Goal: Task Accomplishment & Management: Complete application form

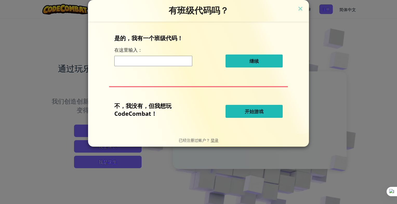
click at [252, 110] on span "开始游戏" at bounding box center [254, 111] width 19 height 6
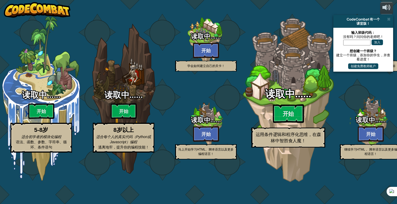
select select "zh-HANS"
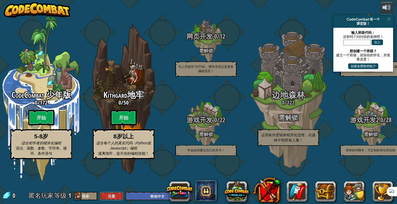
click at [112, 198] on button "注册" at bounding box center [111, 196] width 23 height 9
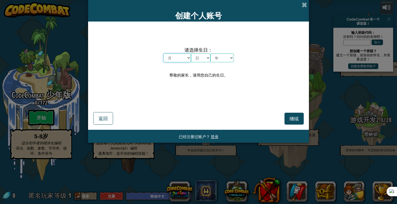
click at [178, 61] on select "月 一月 二月 三月 四月 五月 六月 七月 八月 九月 十月 十一月 十二月" at bounding box center [177, 57] width 28 height 9
select select "11"
click at [163, 53] on select "月 一月 二月 三月 四月 五月 六月 七月 八月 九月 十月 十一月 十二月" at bounding box center [177, 57] width 28 height 9
click at [198, 58] on select "日 1 2 3 4 5 6 7 8 9 10 11 12 13 14 15 16 17 18 19 20 21 22 23 24 25 26 27 28 29…" at bounding box center [200, 57] width 19 height 9
select select "3"
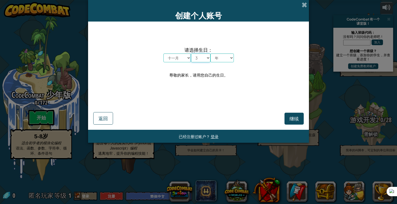
click at [191, 53] on select "日 1 2 3 4 5 6 7 8 9 10 11 12 13 14 15 16 17 18 19 20 21 22 23 24 25 26 27 28 29…" at bounding box center [200, 57] width 19 height 9
click at [223, 59] on select "年 2025 2024 2023 2022 2021 2020 2019 2018 2017 2016 2015 2014 2013 2012 2011 20…" at bounding box center [221, 57] width 23 height 9
select select "2005"
click at [210, 53] on select "年 2025 2024 2023 2022 2021 2020 2019 2018 2017 2016 2015 2014 2013 2012 2011 20…" at bounding box center [221, 57] width 23 height 9
click at [291, 120] on span "继续" at bounding box center [293, 119] width 9 height 6
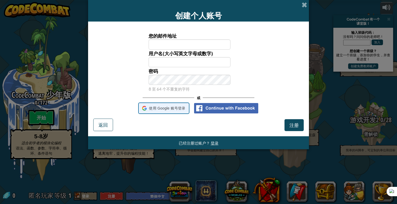
click at [162, 111] on span "使用 Google 账号登录" at bounding box center [167, 109] width 36 height 8
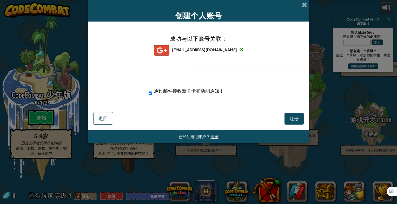
click at [193, 47] on div "jiaqiwu434@gmail.com" at bounding box center [198, 50] width 89 height 10
click at [295, 119] on span "注册" at bounding box center [293, 119] width 9 height 6
click at [107, 118] on span "返回" at bounding box center [102, 118] width 9 height 6
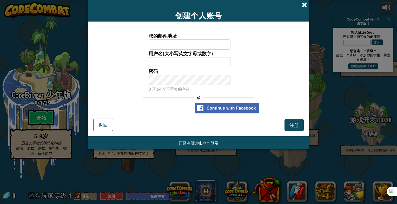
click at [303, 7] on span at bounding box center [303, 4] width 5 height 5
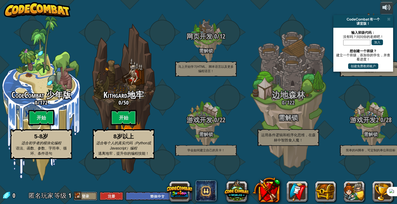
click at [96, 195] on button "登录" at bounding box center [85, 196] width 23 height 9
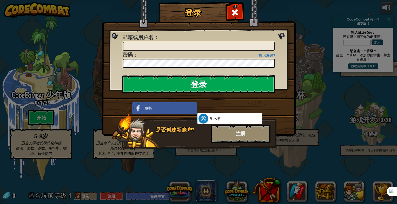
click at [200, 138] on div "是否创建新账户? 注册" at bounding box center [194, 132] width 164 height 36
click at [236, 138] on div "注册" at bounding box center [241, 134] width 60 height 18
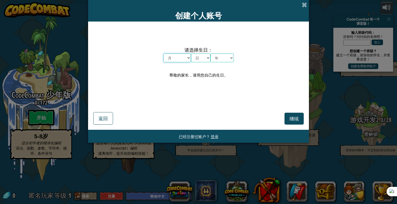
click at [184, 62] on select "月 一月 二月 三月 四月 五月 六月 七月 八月 九月 十月 十一月 十二月" at bounding box center [177, 57] width 28 height 9
select select "11"
click at [163, 53] on select "月 一月 二月 三月 四月 五月 六月 七月 八月 九月 十月 十一月 十二月" at bounding box center [177, 57] width 28 height 9
click at [202, 54] on select "日 1 2 3 4 5 6 7 8 9 10 11 12 13 14 15 16 17 18 19 20 21 22 23 24 25 26 27 28 29…" at bounding box center [200, 57] width 19 height 9
select select "3"
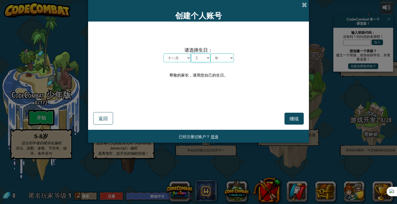
click at [191, 53] on select "日 1 2 3 4 5 6 7 8 9 10 11 12 13 14 15 16 17 18 19 20 21 22 23 24 25 26 27 28 29…" at bounding box center [200, 57] width 19 height 9
click at [221, 60] on select "年 2025 2024 2023 2022 2021 2020 2019 2018 2017 2016 2015 2014 2013 2012 2011 20…" at bounding box center [221, 57] width 23 height 9
select select "2005"
click at [210, 53] on select "年 2025 2024 2023 2022 2021 2020 2019 2018 2017 2016 2015 2014 2013 2012 2011 20…" at bounding box center [221, 57] width 23 height 9
click at [294, 117] on span "继续" at bounding box center [293, 119] width 9 height 6
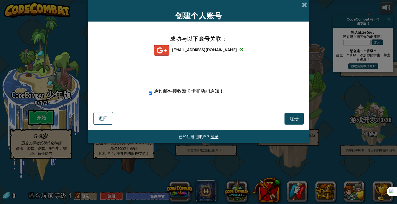
click at [192, 50] on span "jiaqiwu434@gmail.com" at bounding box center [204, 49] width 65 height 5
drag, startPoint x: 249, startPoint y: 122, endPoint x: 234, endPoint y: 132, distance: 17.8
click at [248, 123] on div "注册 返回" at bounding box center [198, 117] width 210 height 15
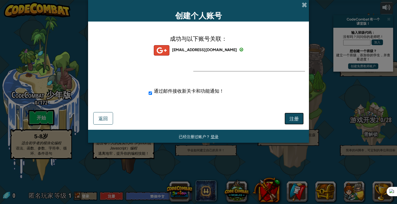
click at [300, 116] on button "注册" at bounding box center [293, 119] width 19 height 12
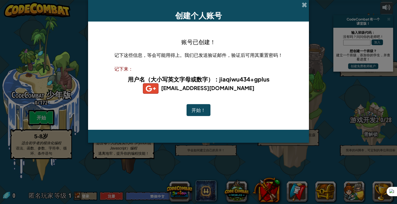
click at [205, 109] on button "开始！" at bounding box center [198, 110] width 24 height 12
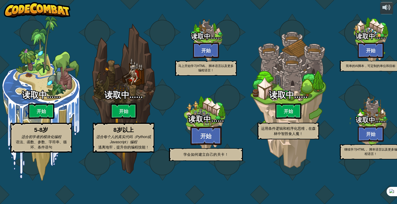
select select "zh-HANS"
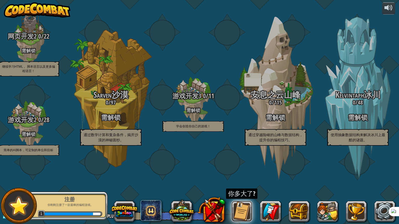
click at [240, 204] on button at bounding box center [241, 211] width 21 height 21
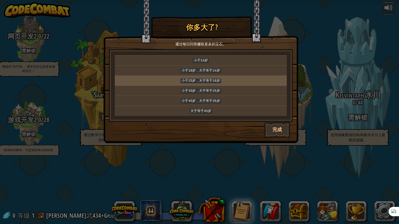
click at [220, 79] on code "小于25岁，大于等于18岁" at bounding box center [200, 81] width 40 height 5
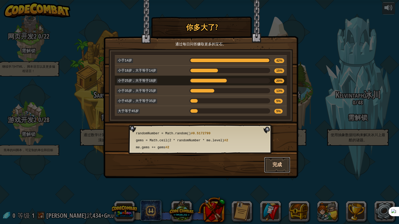
click at [284, 163] on button "完成" at bounding box center [277, 165] width 26 height 16
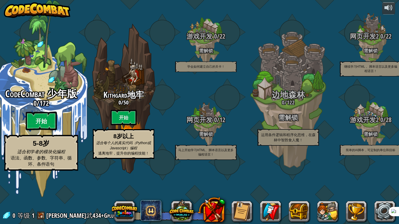
click at [37, 131] on btn "开始" at bounding box center [41, 121] width 31 height 19
select select "zh-HANS"
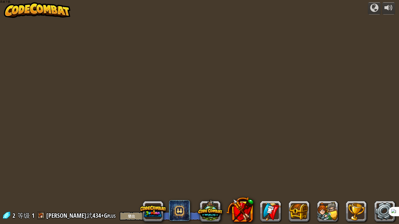
drag, startPoint x: 50, startPoint y: 152, endPoint x: 62, endPoint y: 152, distance: 12.2
click at [51, 152] on div "powered by 2 等级 1 佳琦武434+Gplus 登出 英语（美式） 中文（简体中文） 简体中文 繁體中文 русский 西班牙语 （ES） e…" at bounding box center [199, 112] width 399 height 224
click at [372, 5] on div at bounding box center [374, 8] width 8 height 8
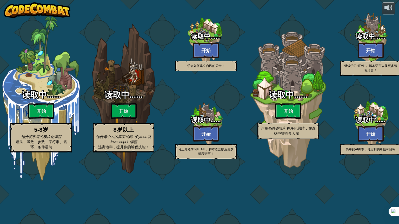
select select "zh-HANS"
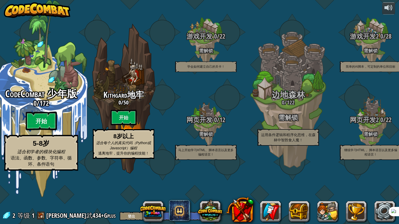
click at [34, 131] on btn "开始" at bounding box center [41, 121] width 31 height 19
select select "zh-HANS"
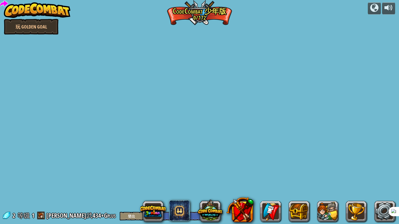
select select "zh-HANS"
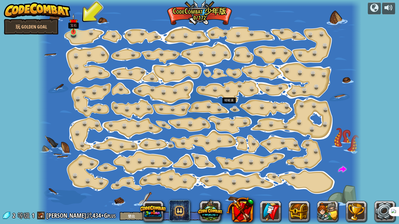
click at [74, 30] on img at bounding box center [73, 23] width 8 height 19
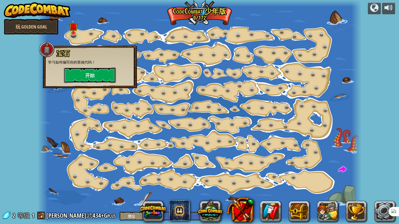
click at [82, 74] on button "开始" at bounding box center [90, 76] width 52 height 16
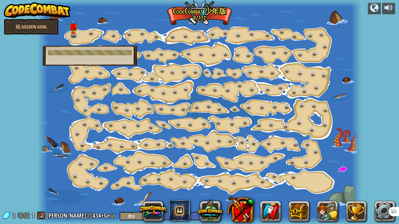
click at [75, 52] on div at bounding box center [90, 52] width 84 height 5
drag, startPoint x: 87, startPoint y: 36, endPoint x: 117, endPoint y: 41, distance: 30.6
click at [117, 41] on div at bounding box center [199, 112] width 323 height 224
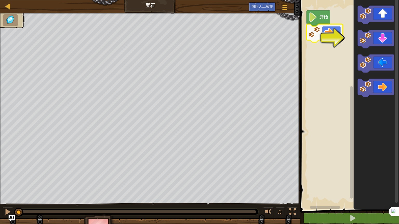
click at [339, 34] on rect "Blockly工作区" at bounding box center [331, 32] width 19 height 12
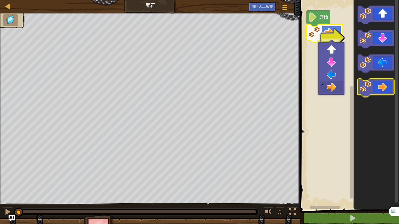
click at [383, 87] on icon "Blockly工作区" at bounding box center [376, 88] width 36 height 18
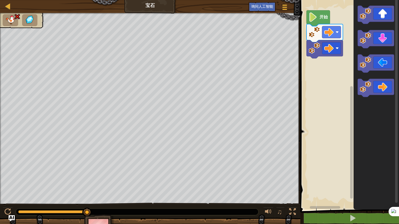
click at [313, 15] on image "Blockly工作区" at bounding box center [312, 16] width 9 height 9
click at [389, 19] on icon "Blockly工作区" at bounding box center [376, 15] width 36 height 18
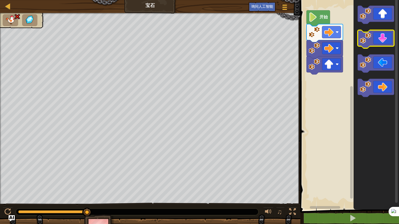
click at [387, 38] on icon "Blockly工作区" at bounding box center [376, 39] width 36 height 18
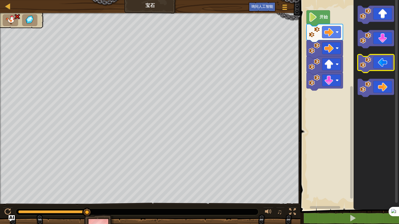
click at [374, 68] on icon "Blockly工作区" at bounding box center [376, 64] width 36 height 18
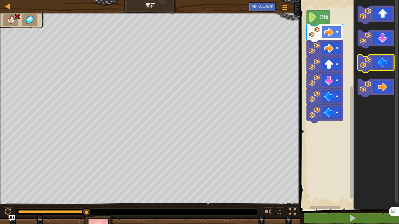
click at [374, 68] on icon "Blockly工作区" at bounding box center [376, 64] width 36 height 18
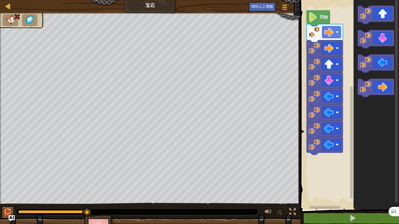
click at [8, 204] on div at bounding box center [7, 212] width 7 height 7
click at [338, 33] on image "Blockly工作区" at bounding box center [336, 32] width 3 height 3
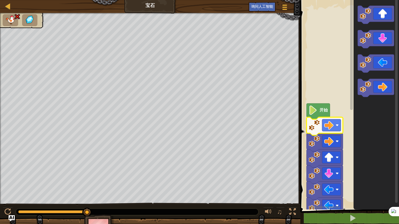
click at [351, 35] on g "Blockly工作区" at bounding box center [351, 102] width 4 height 208
click at [332, 143] on image "Blockly工作区" at bounding box center [328, 141] width 9 height 9
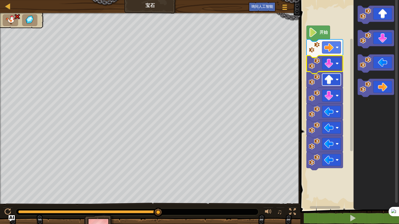
click at [334, 80] on rect "Blockly工作区" at bounding box center [331, 80] width 19 height 12
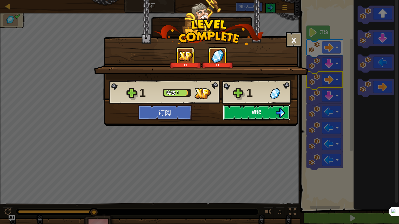
click at [257, 110] on span "继续" at bounding box center [256, 112] width 9 height 6
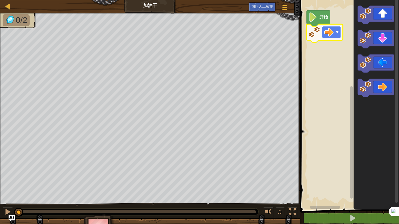
click at [334, 36] on rect "Blockly工作区" at bounding box center [331, 32] width 19 height 12
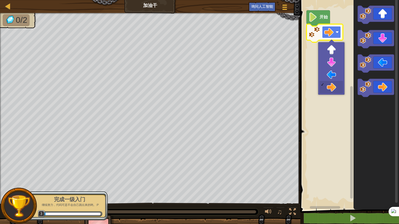
click at [334, 36] on rect "Blockly工作区" at bounding box center [331, 32] width 19 height 12
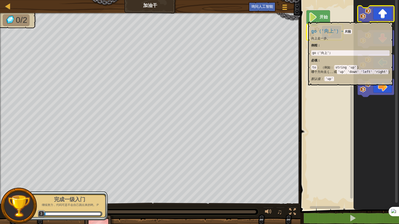
click at [378, 19] on icon "Blockly工作区" at bounding box center [376, 15] width 36 height 18
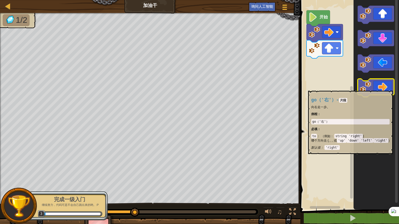
click at [387, 88] on icon "Blockly工作区" at bounding box center [376, 88] width 36 height 18
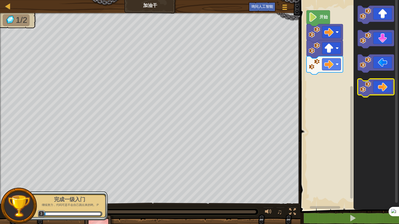
click at [387, 88] on icon "Blockly工作区" at bounding box center [376, 88] width 36 height 18
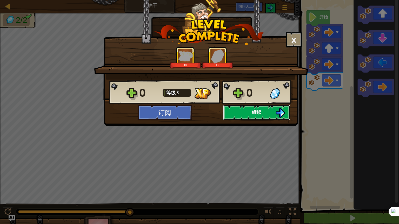
click at [250, 112] on button "继续" at bounding box center [256, 113] width 67 height 16
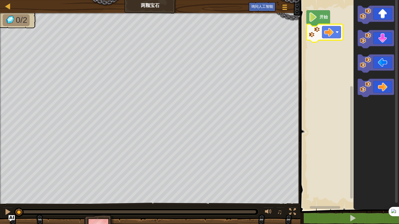
click at [337, 31] on image "Blockly工作区" at bounding box center [336, 32] width 3 height 3
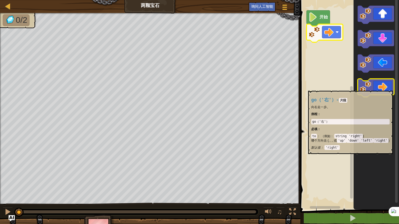
click at [385, 87] on icon "Blockly工作区" at bounding box center [376, 88] width 36 height 18
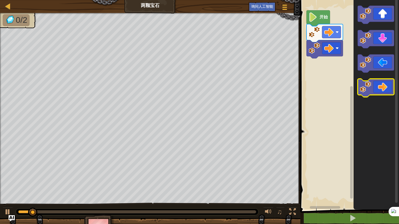
click at [385, 87] on icon "Blockly工作区" at bounding box center [376, 88] width 36 height 18
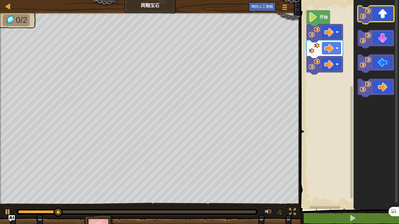
click at [387, 14] on icon "Blockly工作区" at bounding box center [376, 15] width 36 height 18
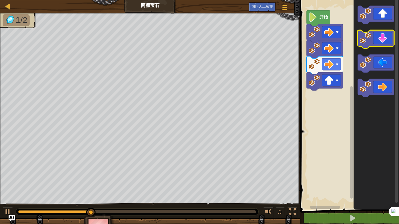
click at [386, 42] on icon "Blockly工作区" at bounding box center [376, 39] width 36 height 18
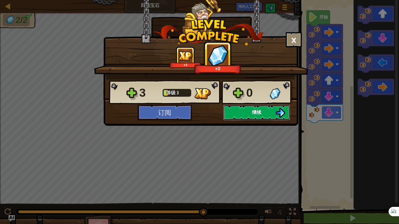
click at [251, 111] on button "继续" at bounding box center [256, 113] width 67 height 16
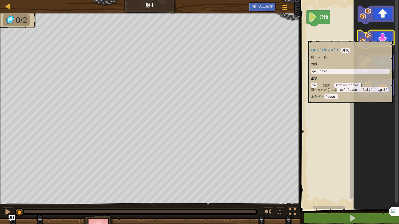
click at [383, 38] on icon "Blockly工作区" at bounding box center [376, 39] width 36 height 18
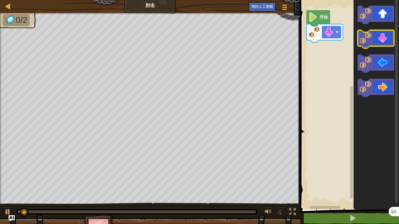
click at [383, 38] on icon "Blockly工作区" at bounding box center [376, 39] width 36 height 18
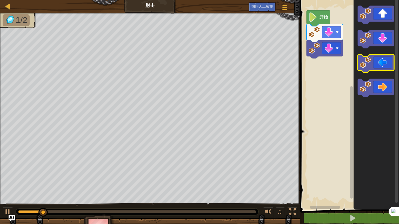
click at [383, 62] on icon "Blockly工作区" at bounding box center [376, 64] width 36 height 18
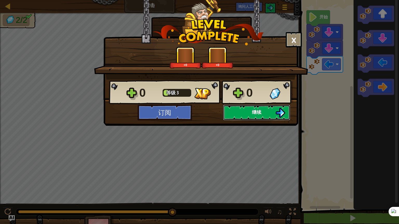
click at [237, 112] on button "继续" at bounding box center [256, 113] width 67 height 16
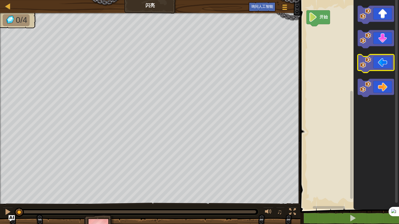
click at [384, 66] on icon "Blockly工作区" at bounding box center [376, 64] width 36 height 18
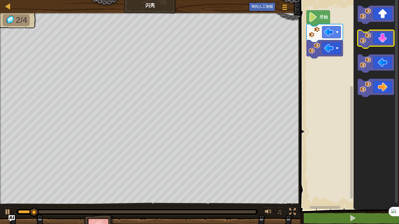
click at [382, 36] on icon "Blockly工作区" at bounding box center [376, 39] width 36 height 18
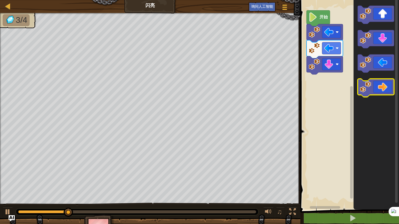
click at [384, 84] on icon "Blockly工作区" at bounding box center [376, 88] width 36 height 18
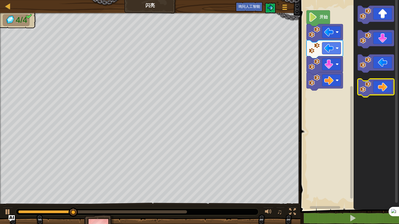
click at [384, 84] on icon "Blockly工作区" at bounding box center [376, 88] width 36 height 18
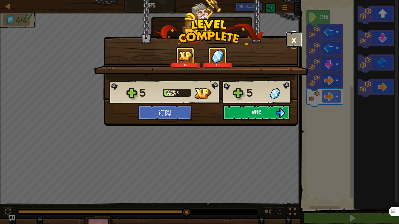
click at [293, 42] on button "×" at bounding box center [294, 40] width 16 height 16
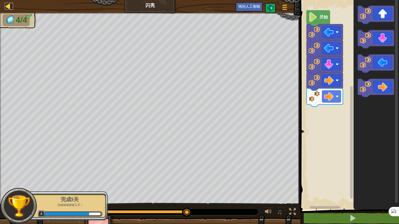
click at [6, 5] on div at bounding box center [8, 6] width 6 height 6
select select "zh-HANS"
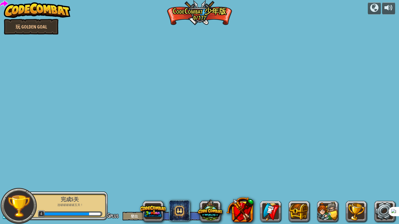
select select "zh-HANS"
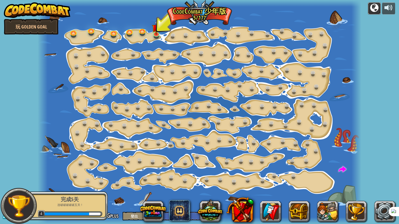
click at [370, 9] on div at bounding box center [374, 8] width 8 height 8
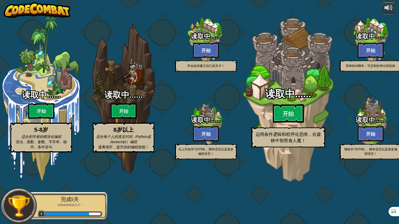
select select "zh-HANS"
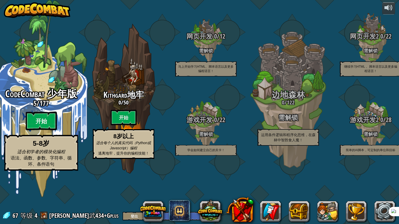
click at [51, 131] on btn "开始" at bounding box center [41, 121] width 31 height 19
select select "zh-HANS"
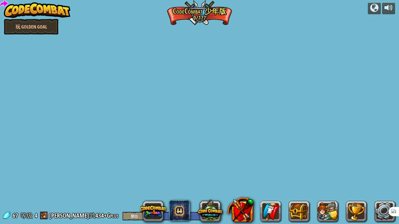
select select "zh-HANS"
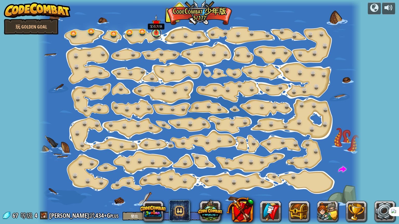
click at [157, 34] on link at bounding box center [156, 33] width 10 height 10
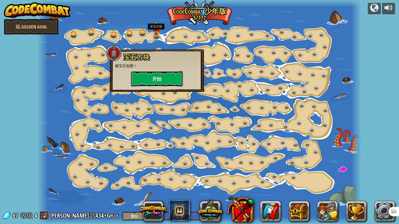
click at [167, 76] on button "开始" at bounding box center [157, 79] width 52 height 16
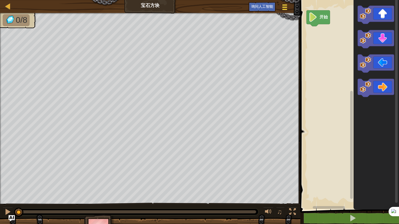
click at [290, 4] on button "游戏菜单" at bounding box center [285, 8] width 14 height 13
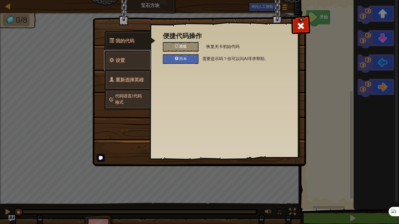
click at [130, 58] on link "设置" at bounding box center [127, 60] width 46 height 20
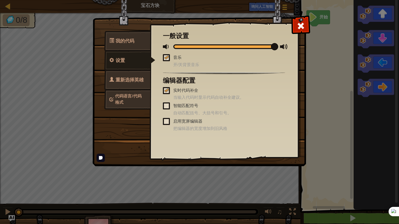
click at [131, 78] on span "重新选择英雄" at bounding box center [130, 80] width 28 height 6
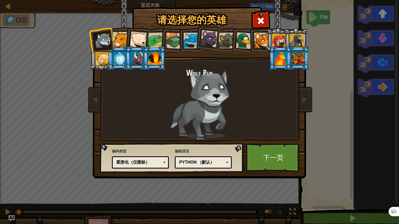
click at [124, 56] on div at bounding box center [120, 58] width 14 height 14
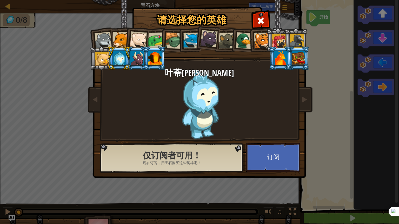
click at [136, 54] on div at bounding box center [137, 58] width 14 height 14
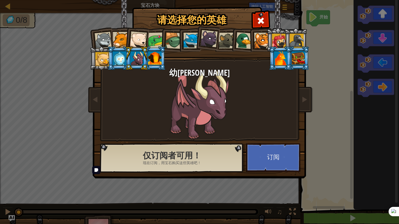
click at [309, 18] on img at bounding box center [200, 86] width 225 height 186
click at [265, 23] on div at bounding box center [260, 20] width 16 height 16
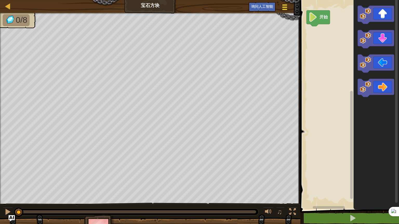
click at [283, 6] on div at bounding box center [284, 7] width 7 height 8
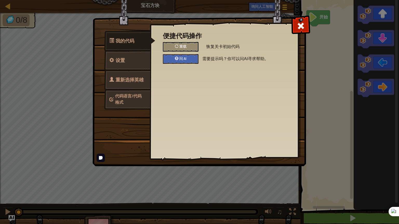
click at [126, 93] on span "代码语言/代码格式" at bounding box center [128, 99] width 26 height 12
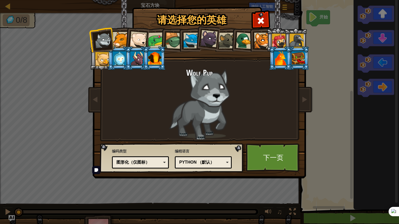
click at [157, 162] on div "图形化（仅图标）" at bounding box center [138, 163] width 45 height 6
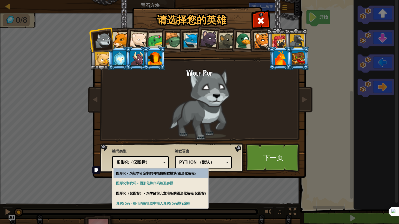
drag, startPoint x: 157, startPoint y: 162, endPoint x: 161, endPoint y: 163, distance: 3.8
click at [158, 162] on div "图形化（仅图标）" at bounding box center [138, 163] width 45 height 6
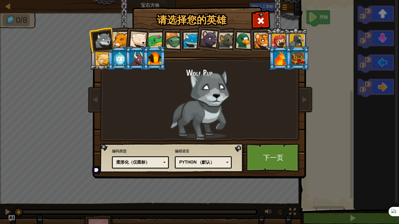
click at [199, 164] on div "Python （默认）" at bounding box center [201, 163] width 45 height 6
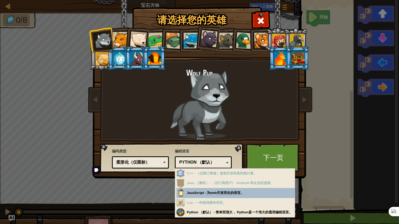
click at [199, 164] on div "Python （默认）" at bounding box center [201, 163] width 45 height 6
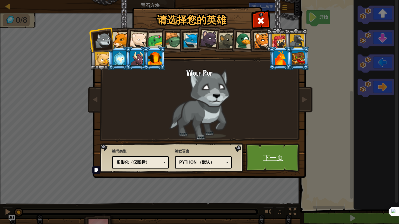
click at [253, 154] on link "下一页" at bounding box center [273, 158] width 54 height 29
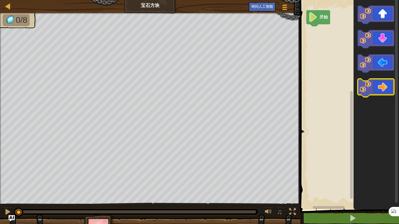
click at [381, 85] on icon "Blockly工作区" at bounding box center [376, 88] width 36 height 18
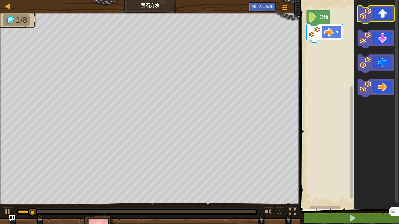
click at [381, 19] on icon "Blockly工作区" at bounding box center [376, 15] width 36 height 18
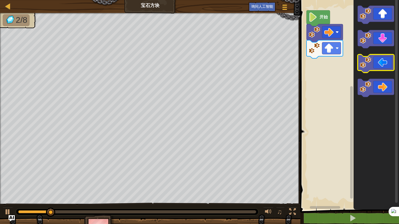
click at [387, 65] on icon "Blockly工作区" at bounding box center [376, 64] width 36 height 18
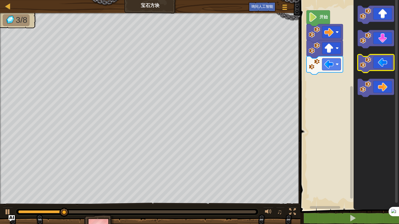
click at [387, 65] on icon "Blockly工作区" at bounding box center [376, 64] width 36 height 18
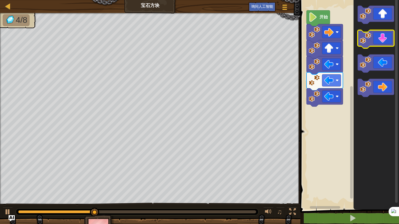
click at [381, 38] on icon "Blockly工作区" at bounding box center [376, 39] width 36 height 18
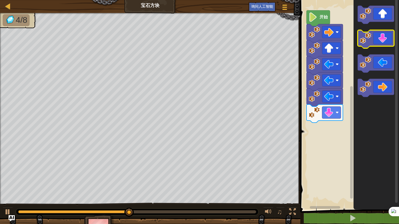
click at [381, 38] on icon "Blockly工作区" at bounding box center [376, 39] width 36 height 18
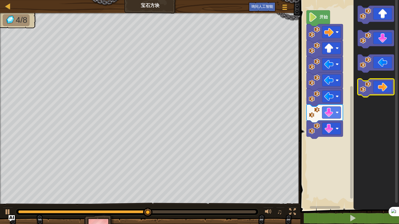
click at [388, 88] on icon "Blockly工作区" at bounding box center [376, 88] width 36 height 18
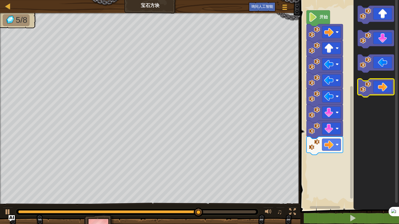
click at [388, 88] on icon "Blockly工作区" at bounding box center [376, 88] width 36 height 18
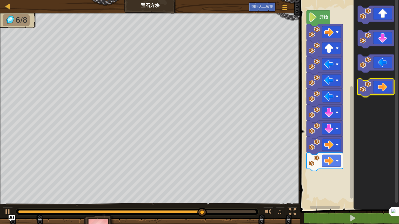
click at [388, 88] on icon "Blockly工作区" at bounding box center [376, 88] width 36 height 18
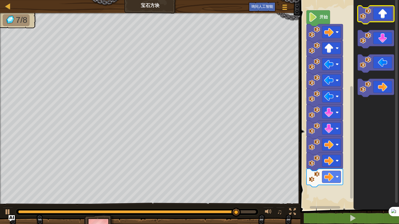
click at [379, 20] on icon "Blockly工作区" at bounding box center [376, 15] width 36 height 18
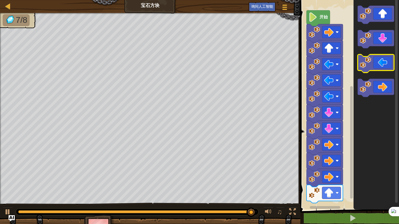
click at [384, 66] on icon "Blockly工作区" at bounding box center [376, 64] width 36 height 18
click at [380, 64] on icon "Blockly工作区" at bounding box center [376, 64] width 36 height 18
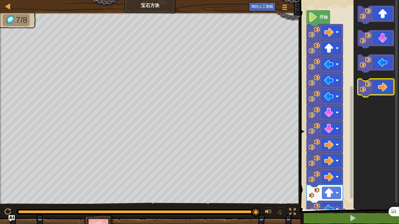
click at [380, 91] on icon "Blockly工作区" at bounding box center [376, 88] width 36 height 18
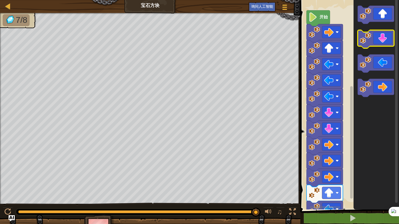
click at [385, 47] on rect "Blockly工作区" at bounding box center [376, 39] width 36 height 18
click at [384, 42] on icon "Blockly工作区" at bounding box center [376, 39] width 36 height 18
click at [383, 23] on icon "Blockly工作区" at bounding box center [375, 103] width 45 height 212
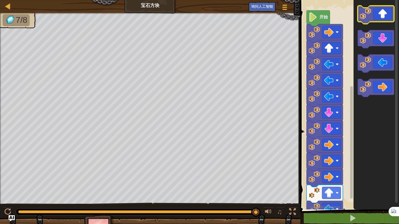
click at [383, 20] on icon "Blockly工作区" at bounding box center [376, 15] width 36 height 18
click at [7, 204] on div at bounding box center [7, 212] width 7 height 7
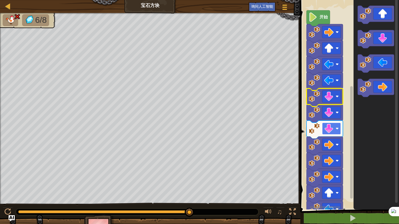
click at [337, 129] on image "Blockly工作区" at bounding box center [336, 128] width 3 height 3
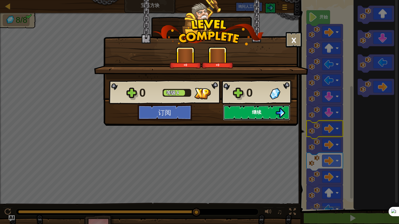
click at [261, 108] on button "继续" at bounding box center [256, 113] width 67 height 16
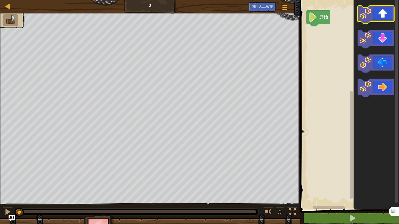
click at [376, 19] on icon "Blockly工作区" at bounding box center [376, 15] width 36 height 18
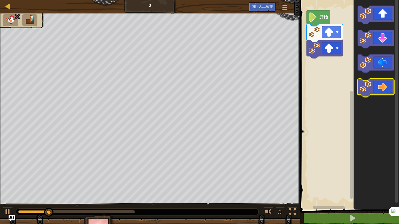
click at [389, 87] on icon "Blockly工作区" at bounding box center [376, 88] width 36 height 18
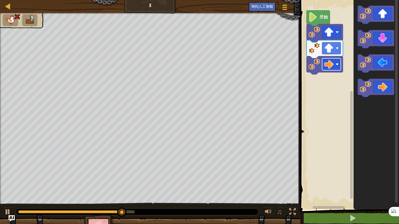
click at [328, 62] on image "Blockly工作区" at bounding box center [328, 64] width 9 height 9
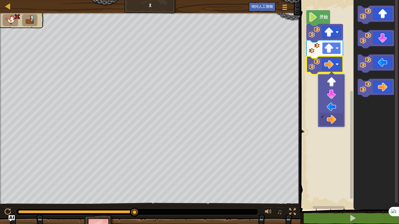
click at [330, 48] on image "Blockly工作区" at bounding box center [328, 48] width 9 height 9
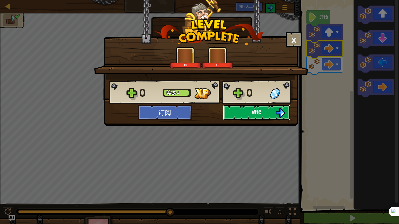
click at [238, 116] on button "继续" at bounding box center [256, 113] width 67 height 16
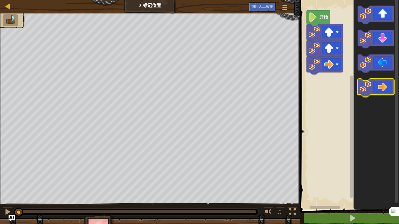
click at [381, 87] on icon "Blockly工作区" at bounding box center [376, 88] width 36 height 18
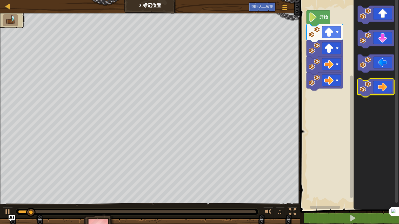
click at [381, 87] on icon "Blockly工作区" at bounding box center [376, 88] width 36 height 18
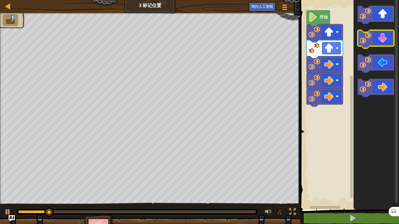
click at [383, 44] on icon "Blockly工作区" at bounding box center [376, 39] width 36 height 18
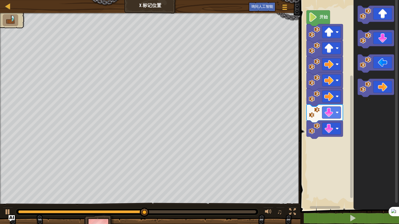
click at [320, 22] on icon "Blockly工作区" at bounding box center [317, 18] width 23 height 16
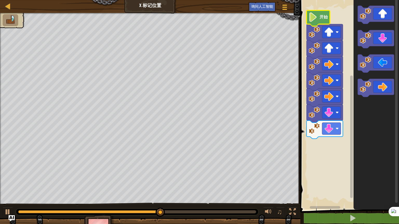
click at [320, 22] on icon "Blockly工作区" at bounding box center [317, 18] width 23 height 16
click at [387, 204] on icon at bounding box center [388, 216] width 2 height 2
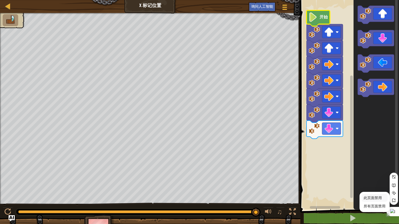
click at [373, 198] on span "此页面禁用" at bounding box center [372, 198] width 18 height 4
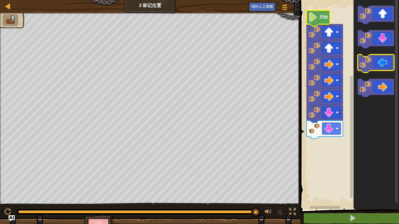
click at [384, 60] on icon "Blockly工作区" at bounding box center [376, 64] width 36 height 18
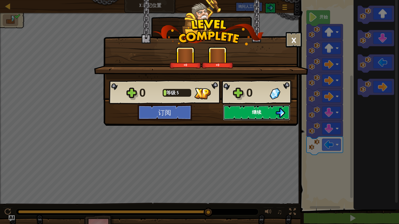
click at [240, 112] on button "继续" at bounding box center [256, 113] width 67 height 16
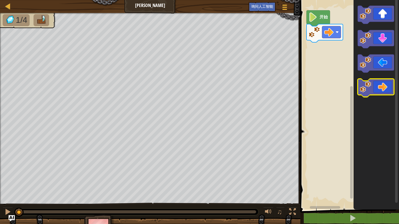
click at [381, 88] on icon "Blockly工作区" at bounding box center [376, 88] width 36 height 18
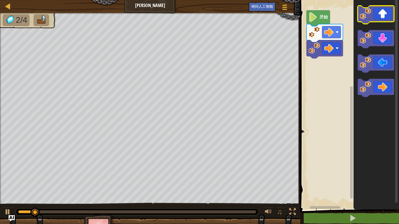
click at [384, 12] on icon "Blockly工作区" at bounding box center [376, 15] width 36 height 18
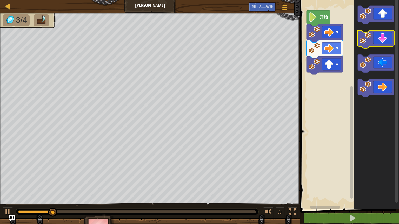
click at [384, 38] on icon "Blockly工作区" at bounding box center [376, 39] width 36 height 18
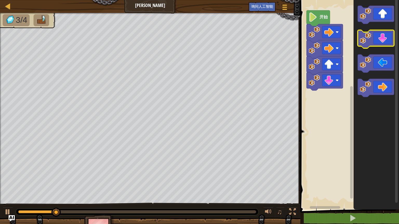
click at [384, 38] on icon "Blockly工作区" at bounding box center [376, 39] width 36 height 18
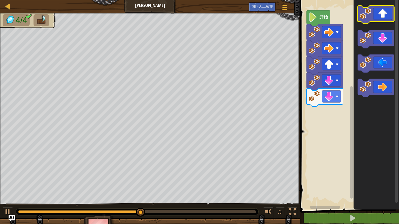
click at [381, 19] on icon "Blockly工作区" at bounding box center [376, 15] width 36 height 18
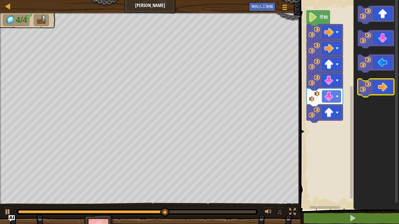
click at [385, 84] on icon "Blockly工作区" at bounding box center [376, 88] width 36 height 18
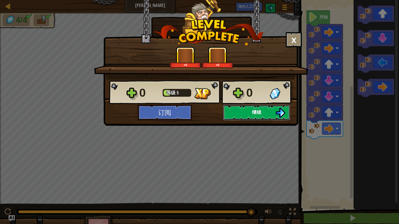
click at [237, 116] on button "继续" at bounding box center [256, 113] width 67 height 16
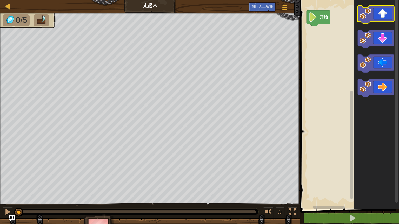
click at [387, 19] on icon "Blockly工作区" at bounding box center [376, 15] width 36 height 18
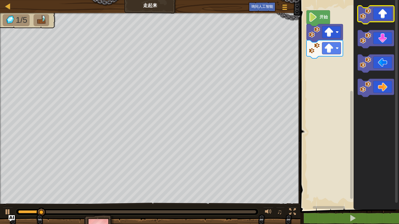
click at [387, 19] on icon "Blockly工作区" at bounding box center [376, 15] width 36 height 18
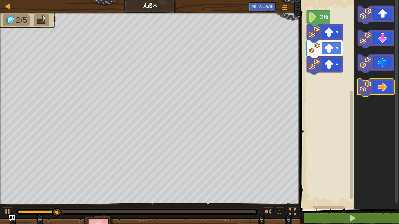
click at [390, 92] on icon "Blockly工作区" at bounding box center [376, 88] width 36 height 18
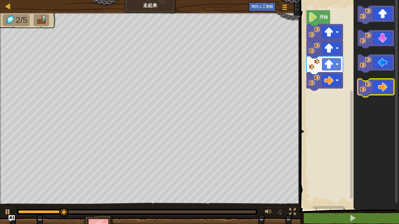
click at [390, 93] on icon "Blockly工作区" at bounding box center [376, 88] width 36 height 18
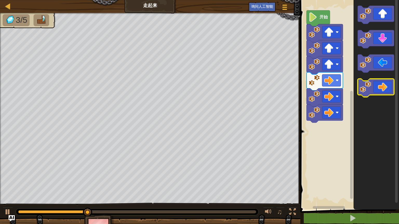
click at [390, 93] on icon "Blockly工作区" at bounding box center [376, 88] width 36 height 18
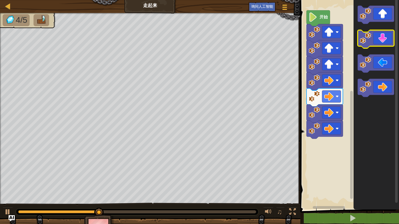
click at [378, 43] on icon "Blockly工作区" at bounding box center [376, 39] width 36 height 18
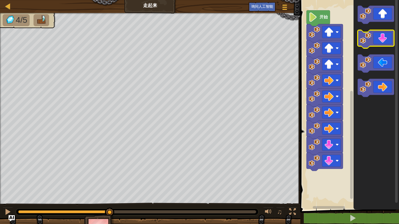
click at [378, 43] on icon "Blockly工作区" at bounding box center [376, 39] width 36 height 18
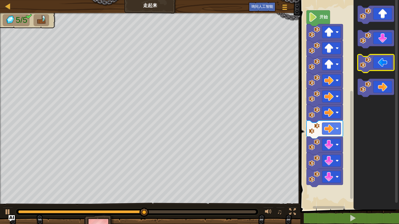
click at [375, 61] on icon "Blockly工作区" at bounding box center [376, 64] width 36 height 18
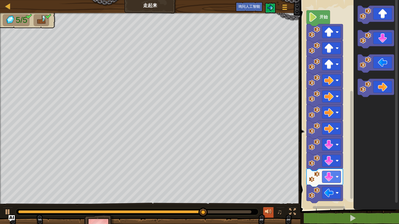
click at [267, 204] on div at bounding box center [268, 212] width 7 height 7
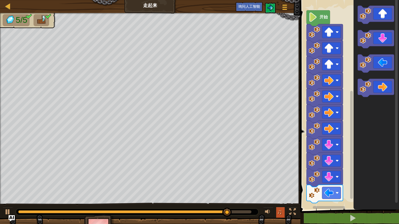
click at [277, 204] on span "♫" at bounding box center [279, 212] width 5 height 8
click at [278, 204] on span "♫" at bounding box center [279, 212] width 5 height 8
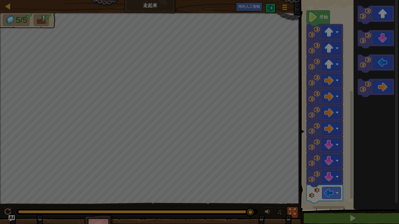
click at [288, 204] on div at bounding box center [199, 112] width 399 height 224
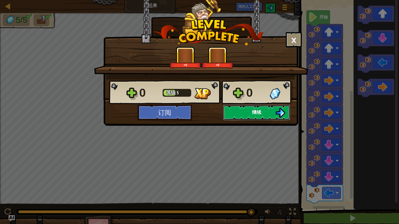
click at [252, 113] on span "继续" at bounding box center [256, 112] width 9 height 6
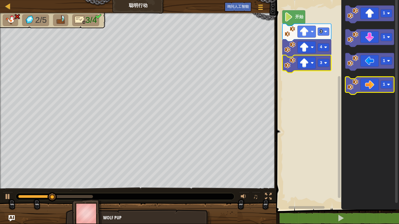
click at [375, 83] on icon "Blockly工作区" at bounding box center [369, 86] width 49 height 18
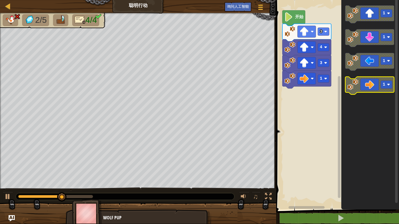
click at [375, 83] on icon "Blockly工作区" at bounding box center [369, 86] width 49 height 18
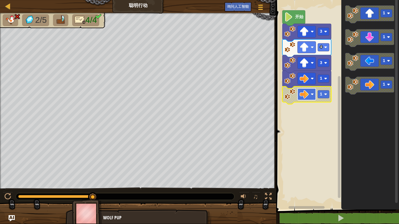
click at [315, 94] on rect "Blockly工作区" at bounding box center [307, 95] width 18 height 12
click at [314, 68] on rect "Blockly工作区" at bounding box center [307, 63] width 18 height 12
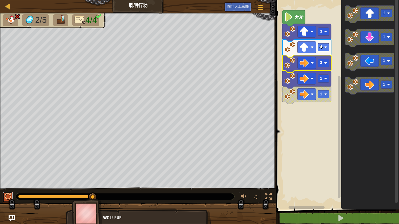
click at [8, 194] on div at bounding box center [7, 196] width 7 height 7
click at [327, 66] on rect "Blockly工作区" at bounding box center [323, 63] width 11 height 8
click at [324, 67] on icon "Blockly工作区" at bounding box center [306, 64] width 49 height 18
click at [325, 66] on rect "Blockly工作区" at bounding box center [323, 63] width 11 height 8
click at [326, 66] on rect "Blockly工作区" at bounding box center [323, 63] width 11 height 8
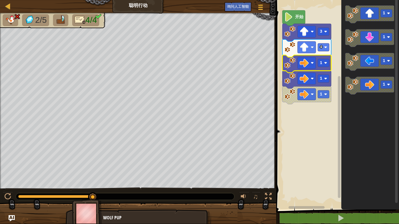
click at [334, 63] on rect "Blockly工作区" at bounding box center [336, 103] width 124 height 212
click at [326, 51] on rect "Blockly工作区" at bounding box center [323, 47] width 11 height 8
click at [327, 51] on icon "Blockly工作区" at bounding box center [306, 48] width 49 height 18
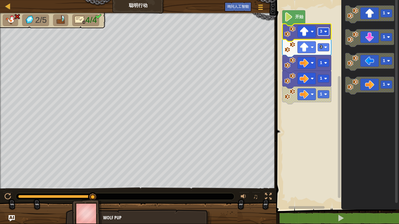
click at [326, 32] on image "Blockly工作区" at bounding box center [325, 31] width 3 height 3
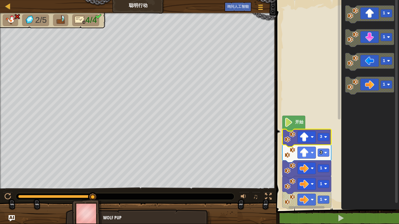
click at [338, 34] on rect "Blockly工作区" at bounding box center [339, 102] width 4 height 208
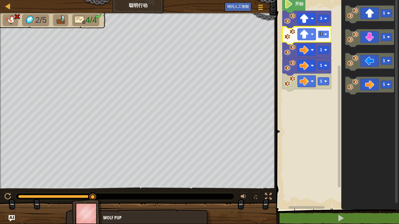
click at [327, 37] on rect "Blockly工作区" at bounding box center [323, 34] width 11 height 8
click at [315, 35] on rect "Blockly工作区" at bounding box center [307, 35] width 18 height 12
click at [326, 38] on rect "Blockly工作区" at bounding box center [323, 34] width 11 height 8
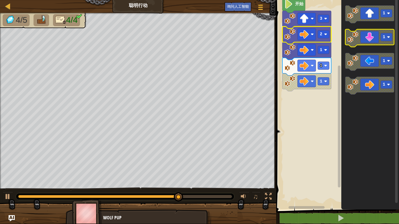
click at [369, 41] on icon "Blockly工作区" at bounding box center [369, 38] width 49 height 18
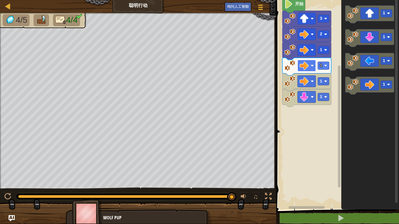
click at [314, 67] on rect "Blockly工作区" at bounding box center [307, 66] width 18 height 12
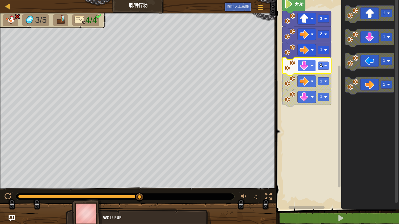
click at [313, 67] on image "Blockly工作区" at bounding box center [312, 65] width 3 height 3
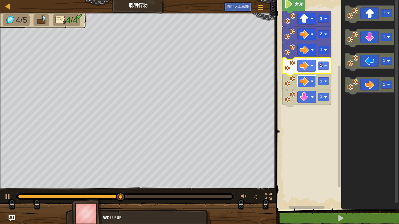
click at [312, 82] on image "Blockly工作区" at bounding box center [312, 81] width 3 height 3
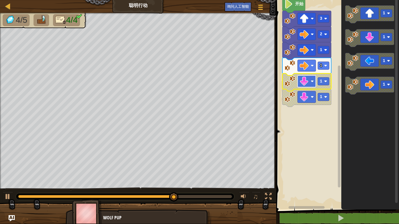
click at [312, 85] on rect "Blockly工作区" at bounding box center [307, 82] width 18 height 12
click at [324, 84] on rect "Blockly工作区" at bounding box center [323, 81] width 11 height 8
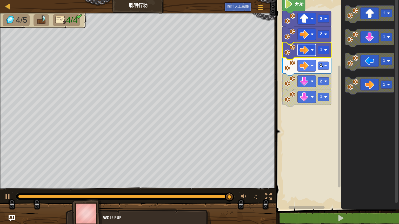
click at [314, 54] on rect "Blockly工作区" at bounding box center [307, 50] width 18 height 12
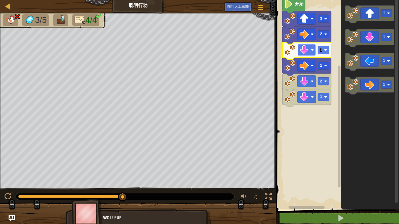
click at [311, 53] on rect "Blockly工作区" at bounding box center [307, 50] width 18 height 12
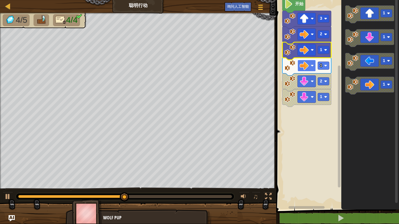
click at [310, 68] on rect "Blockly工作区" at bounding box center [307, 66] width 18 height 12
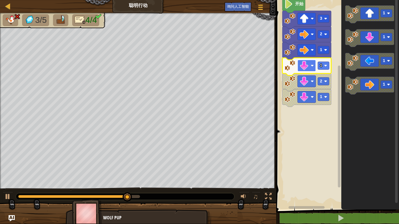
click at [307, 71] on rect "Blockly工作区" at bounding box center [307, 66] width 18 height 12
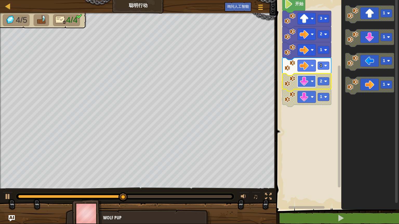
click at [311, 83] on image "Blockly工作区" at bounding box center [312, 81] width 3 height 3
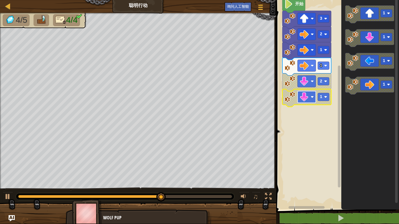
click at [310, 93] on rect "Blockly工作区" at bounding box center [307, 97] width 18 height 12
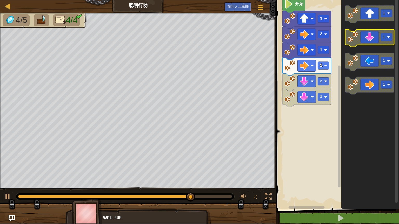
click at [372, 43] on icon "Blockly工作区" at bounding box center [369, 38] width 49 height 18
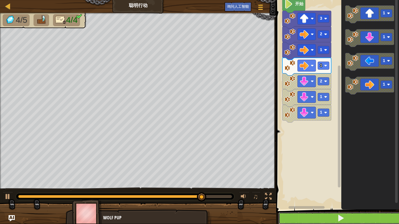
click at [346, 204] on button at bounding box center [340, 219] width 124 height 12
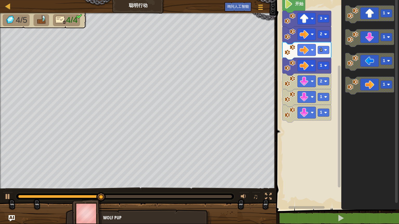
click at [85, 204] on img at bounding box center [87, 213] width 30 height 29
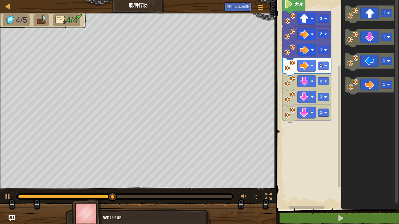
drag, startPoint x: 87, startPoint y: 212, endPoint x: 116, endPoint y: 195, distance: 32.8
click at [116, 195] on div "4/5 4/4 ♫ Wolf Pup" at bounding box center [199, 118] width 399 height 211
click at [62, 18] on img at bounding box center [60, 19] width 11 height 9
click at [6, 5] on div at bounding box center [8, 6] width 6 height 6
select select "zh-HANS"
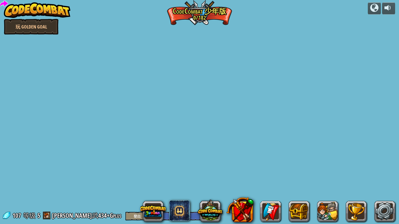
select select "zh-HANS"
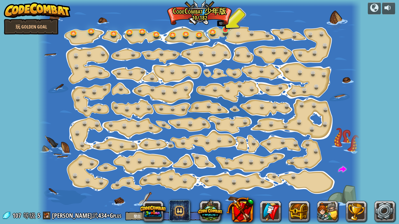
click at [223, 30] on img at bounding box center [225, 20] width 8 height 19
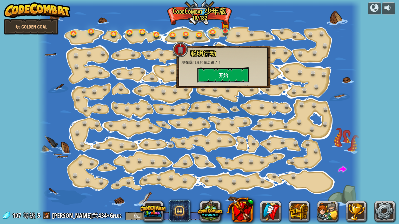
click at [227, 72] on button "开始" at bounding box center [223, 76] width 52 height 16
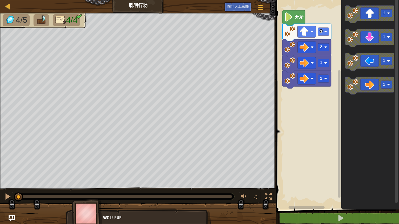
click at [289, 18] on image "Blockly工作区" at bounding box center [288, 16] width 9 height 9
click at [290, 20] on image "Blockly工作区" at bounding box center [288, 16] width 9 height 9
click at [307, 31] on image "Blockly工作区" at bounding box center [304, 31] width 9 height 9
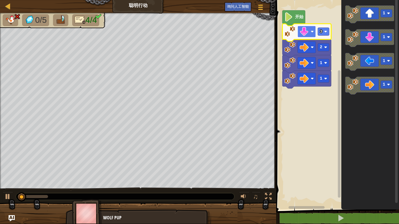
click at [306, 30] on image "Blockly工作区" at bounding box center [304, 31] width 9 height 9
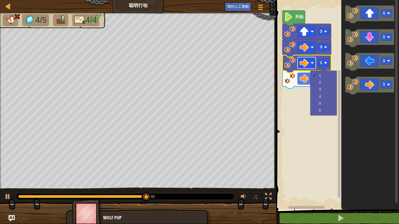
click at [306, 64] on image "Blockly工作区" at bounding box center [304, 62] width 9 height 9
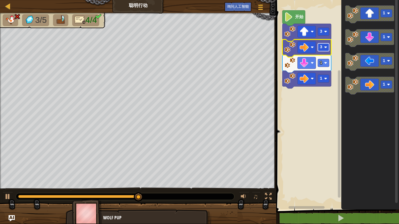
click at [325, 47] on image "Blockly工作区" at bounding box center [325, 47] width 3 height 3
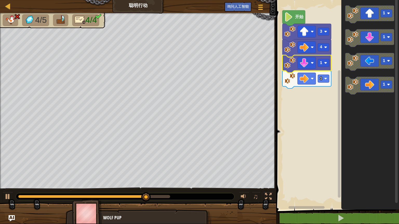
click at [324, 67] on icon "Blockly工作区" at bounding box center [306, 64] width 49 height 18
click at [325, 64] on image "Blockly工作区" at bounding box center [325, 63] width 3 height 3
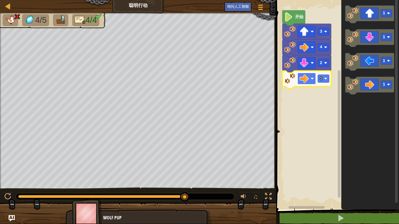
click at [307, 80] on image "Blockly工作区" at bounding box center [304, 78] width 9 height 9
click at [320, 64] on text "2" at bounding box center [321, 63] width 2 height 5
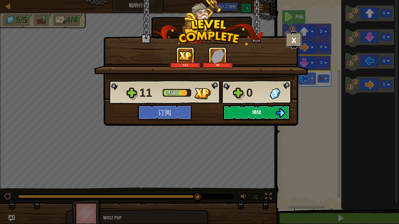
click at [288, 42] on button "×" at bounding box center [294, 40] width 16 height 16
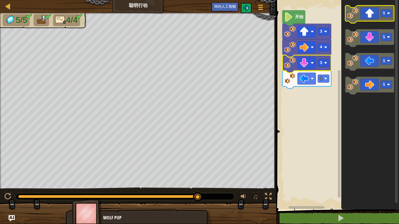
click at [367, 18] on icon "Blockly工作区" at bounding box center [369, 14] width 49 height 18
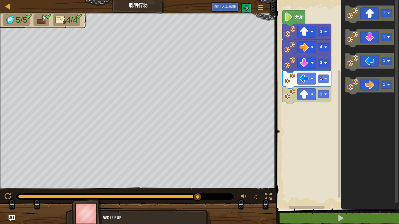
click at [396, 33] on rect "Blockly工作区" at bounding box center [396, 100] width 3 height 205
click at [389, 37] on image "Blockly工作区" at bounding box center [388, 37] width 3 height 3
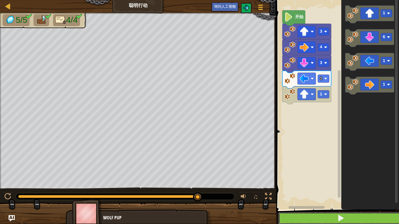
click at [335, 204] on button at bounding box center [340, 219] width 124 height 12
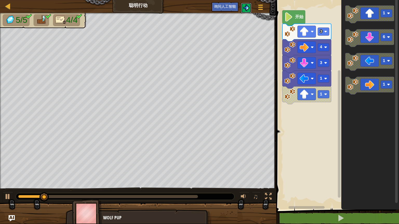
click at [247, 8] on img at bounding box center [246, 8] width 6 height 6
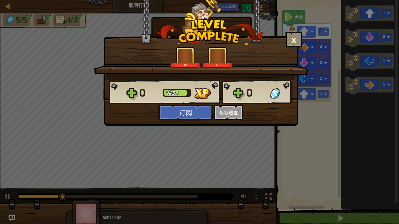
click at [222, 114] on div "0 等级 5 0 订阅 保存进度 继续" at bounding box center [201, 100] width 194 height 41
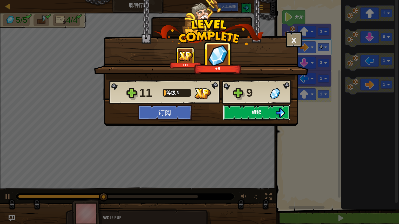
click at [245, 114] on button "继续" at bounding box center [256, 113] width 67 height 16
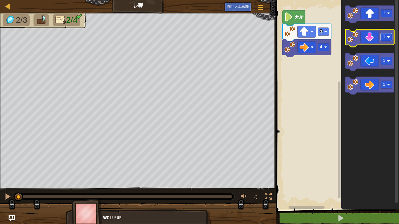
click at [391, 37] on rect "Blockly工作区" at bounding box center [386, 37] width 11 height 8
click at [374, 38] on icon "Blockly工作区" at bounding box center [369, 38] width 49 height 18
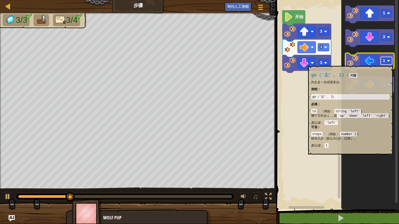
click at [386, 63] on rect "Blockly工作区" at bounding box center [386, 61] width 11 height 8
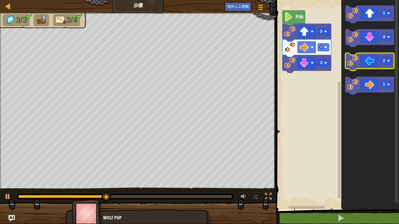
click at [374, 63] on icon "Blockly工作区" at bounding box center [369, 62] width 49 height 18
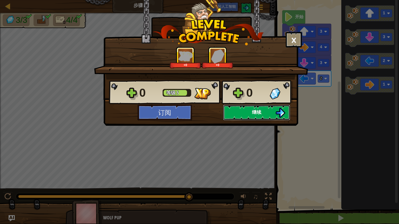
click at [242, 116] on button "继续" at bounding box center [256, 113] width 67 height 16
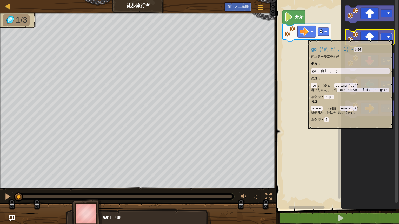
click at [390, 37] on rect "Blockly工作区" at bounding box center [386, 37] width 11 height 8
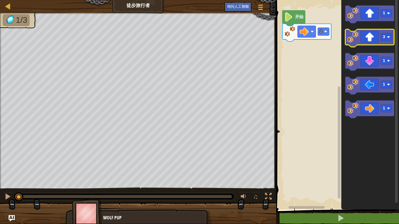
click at [373, 42] on icon "Blockly工作区" at bounding box center [369, 38] width 49 height 18
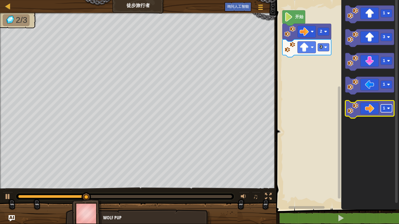
click at [386, 111] on rect "Blockly工作区" at bounding box center [386, 109] width 11 height 8
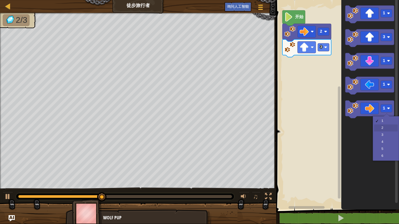
drag, startPoint x: 387, startPoint y: 127, endPoint x: 385, endPoint y: 123, distance: 5.0
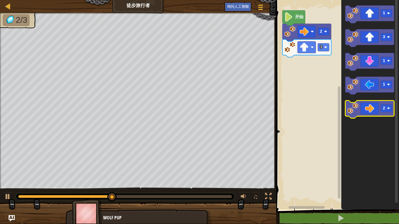
click at [378, 107] on icon "Blockly工作区" at bounding box center [369, 110] width 49 height 18
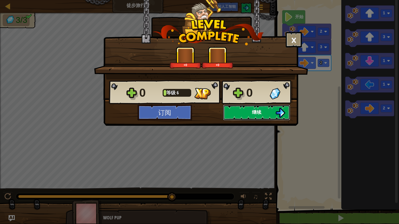
click at [251, 113] on button "继续" at bounding box center [256, 113] width 67 height 16
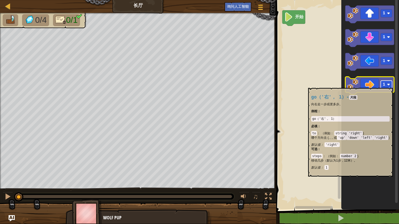
click at [386, 85] on rect "Blockly工作区" at bounding box center [386, 85] width 11 height 8
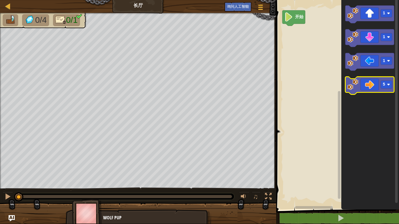
click at [374, 78] on icon "Blockly工作区" at bounding box center [369, 86] width 49 height 18
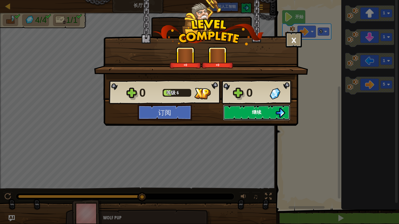
click at [230, 114] on button "继续" at bounding box center [256, 113] width 67 height 16
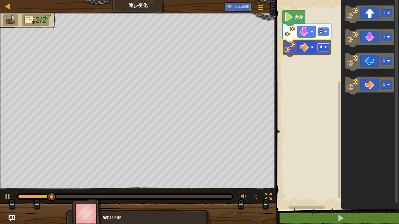
click at [325, 46] on image "Blockly工作区" at bounding box center [325, 47] width 3 height 3
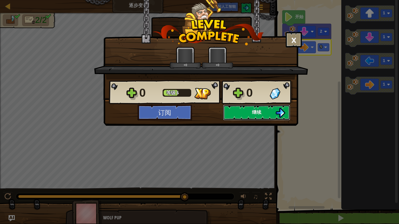
click at [233, 109] on button "继续" at bounding box center [256, 113] width 67 height 16
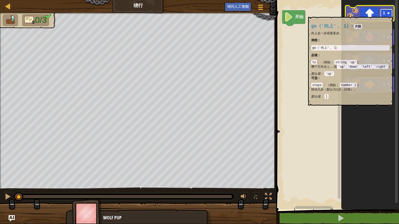
click at [387, 14] on image "Blockly工作区" at bounding box center [388, 13] width 3 height 3
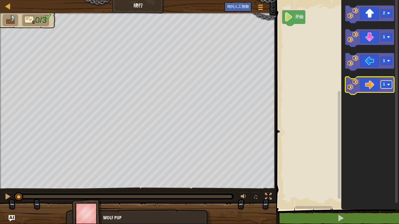
click at [387, 87] on rect "Blockly工作区" at bounding box center [386, 85] width 11 height 8
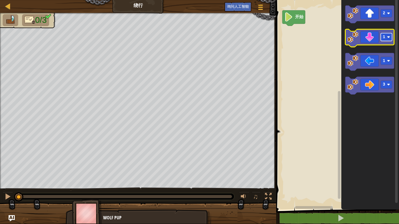
click at [387, 40] on rect "Blockly工作区" at bounding box center [386, 37] width 11 height 8
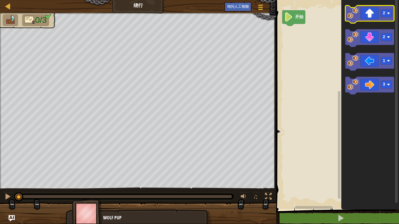
click at [373, 18] on icon "Blockly工作区" at bounding box center [369, 14] width 49 height 18
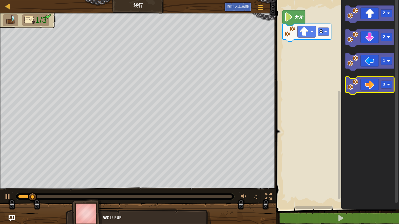
click at [372, 82] on icon "Blockly工作区" at bounding box center [369, 86] width 49 height 18
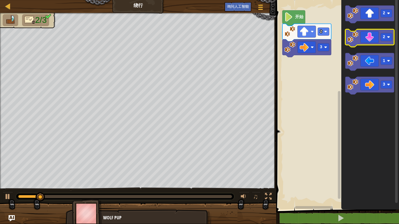
click at [370, 42] on icon "Blockly工作区" at bounding box center [369, 38] width 49 height 18
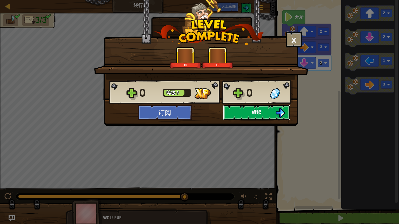
click at [262, 111] on button "继续" at bounding box center [256, 113] width 67 height 16
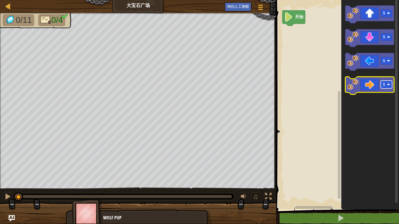
click at [391, 84] on rect "Blockly工作区" at bounding box center [386, 85] width 11 height 8
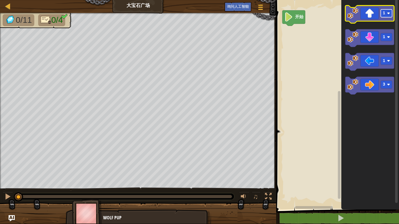
click at [386, 17] on rect "Blockly工作区" at bounding box center [386, 13] width 11 height 8
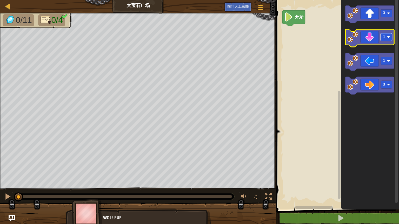
click at [387, 37] on rect "Blockly工作区" at bounding box center [386, 37] width 11 height 8
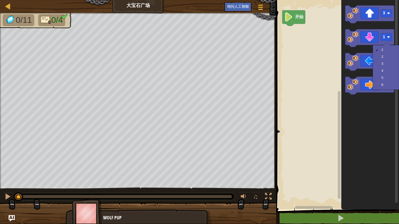
click at [354, 118] on icon "Blockly工作区" at bounding box center [370, 103] width 58 height 212
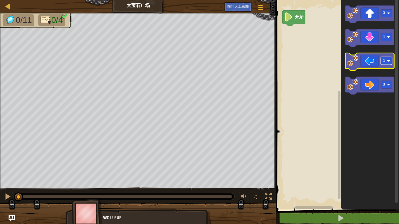
click at [385, 64] on rect "Blockly工作区" at bounding box center [386, 61] width 11 height 8
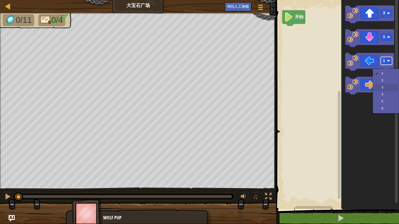
drag, startPoint x: 385, startPoint y: 89, endPoint x: 386, endPoint y: 62, distance: 27.0
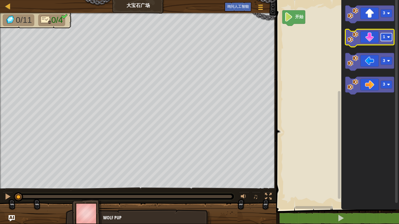
click at [386, 40] on rect "Blockly工作区" at bounding box center [386, 37] width 11 height 8
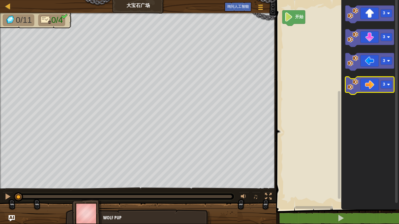
click at [369, 86] on icon "Blockly工作区" at bounding box center [369, 86] width 49 height 18
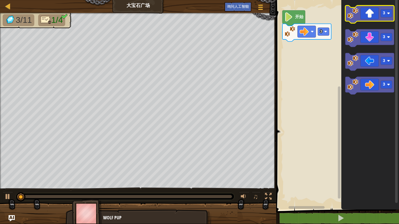
click at [366, 16] on icon "Blockly工作区" at bounding box center [369, 14] width 49 height 18
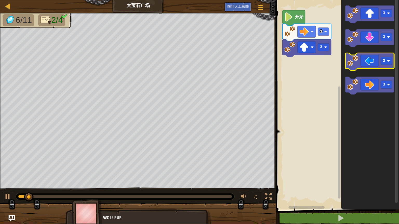
click at [371, 66] on icon "Blockly工作区" at bounding box center [369, 62] width 49 height 18
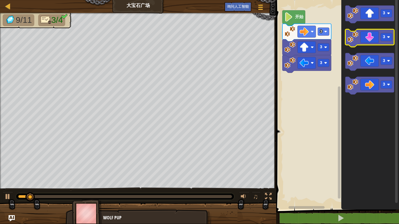
click at [368, 35] on icon "Blockly工作区" at bounding box center [369, 38] width 49 height 18
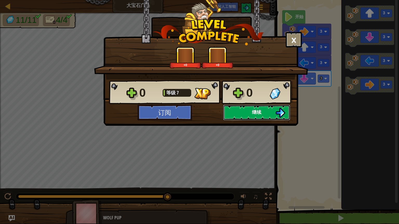
click at [284, 110] on img at bounding box center [280, 113] width 10 height 10
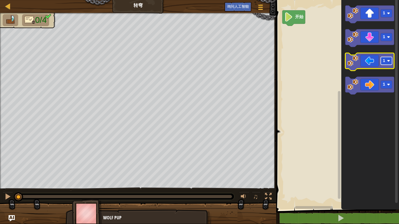
click at [388, 61] on image "Blockly工作区" at bounding box center [388, 60] width 3 height 3
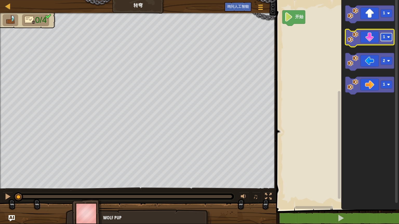
click at [384, 41] on rect "Blockly工作区" at bounding box center [386, 37] width 11 height 8
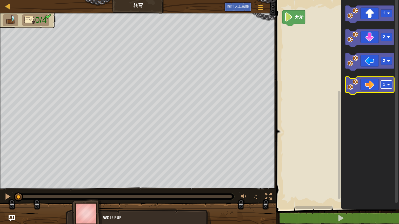
click at [384, 84] on text "1" at bounding box center [384, 84] width 2 height 5
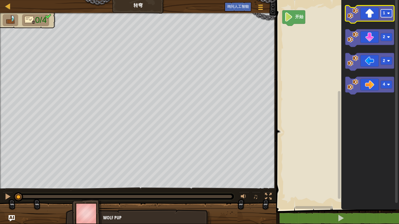
click at [387, 17] on rect "Blockly工作区" at bounding box center [386, 13] width 11 height 8
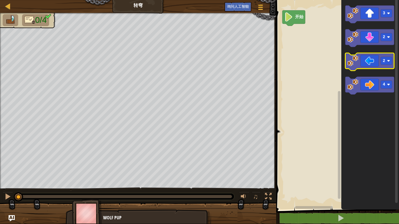
click at [372, 64] on icon "Blockly工作区" at bounding box center [369, 62] width 49 height 18
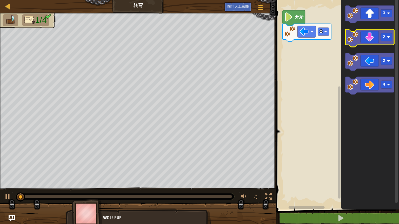
click at [372, 37] on icon "Blockly工作区" at bounding box center [369, 38] width 49 height 18
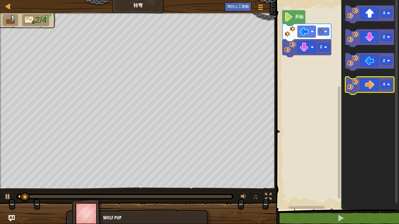
click at [371, 82] on icon "Blockly工作区" at bounding box center [369, 86] width 49 height 18
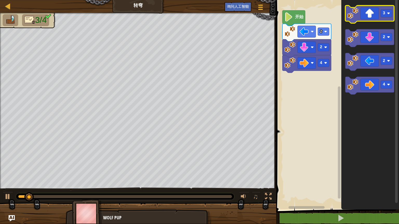
click at [371, 14] on icon "Blockly工作区" at bounding box center [369, 14] width 49 height 18
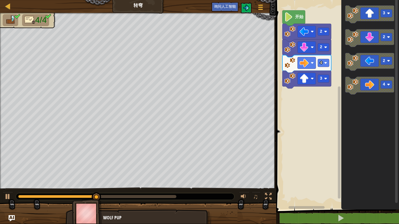
click at [29, 20] on img at bounding box center [29, 19] width 11 height 9
click at [16, 22] on li at bounding box center [11, 20] width 16 height 12
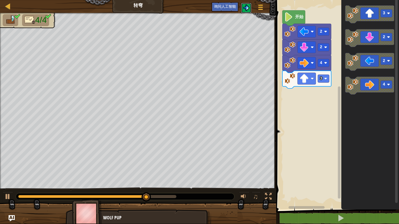
click at [248, 8] on img at bounding box center [246, 8] width 6 height 6
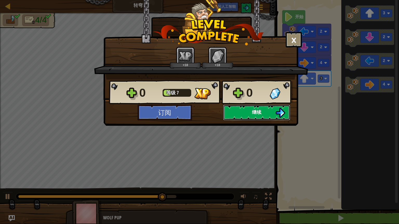
click at [246, 110] on button "继续" at bounding box center [256, 113] width 67 height 16
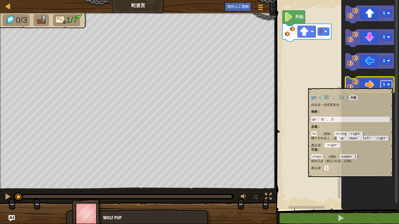
click at [389, 86] on image "Blockly工作区" at bounding box center [388, 84] width 3 height 3
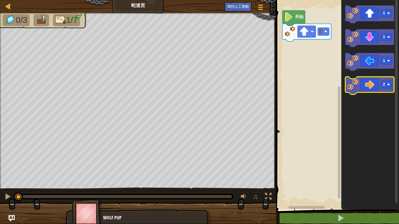
click at [371, 85] on icon "Blockly工作区" at bounding box center [369, 86] width 49 height 18
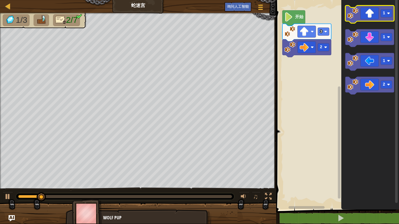
click at [371, 17] on icon "Blockly工作区" at bounding box center [369, 14] width 49 height 18
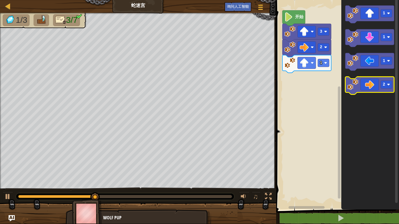
click at [372, 86] on icon "Blockly工作区" at bounding box center [369, 86] width 49 height 18
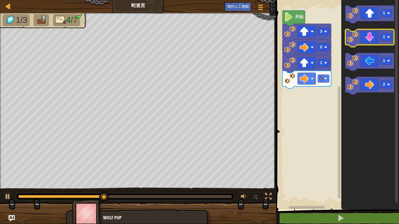
click at [369, 38] on icon "Blockly工作区" at bounding box center [369, 38] width 49 height 18
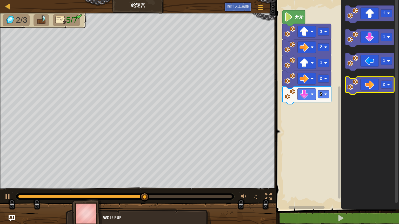
click at [366, 84] on icon "Blockly工作区" at bounding box center [369, 86] width 49 height 18
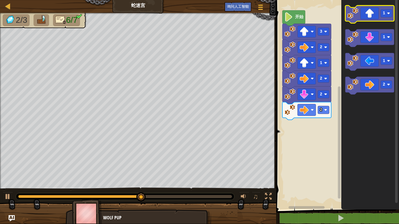
click at [370, 17] on icon "Blockly工作区" at bounding box center [369, 14] width 49 height 18
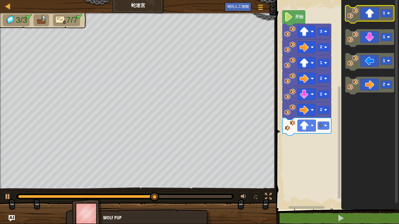
click at [390, 16] on rect "Blockly工作区" at bounding box center [386, 13] width 11 height 8
click at [387, 17] on rect "Blockly工作区" at bounding box center [386, 13] width 11 height 8
click at [388, 18] on icon "Blockly工作区" at bounding box center [369, 14] width 49 height 18
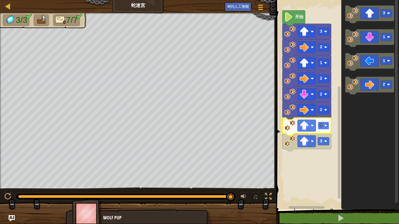
click at [326, 125] on image "Blockly工作区" at bounding box center [325, 125] width 3 height 3
click at [325, 129] on rect "Blockly工作区" at bounding box center [323, 126] width 11 height 8
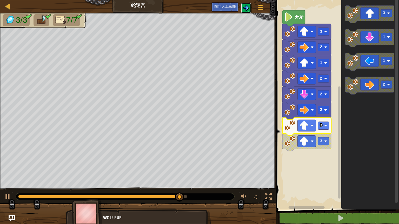
click at [249, 8] on img at bounding box center [246, 8] width 6 height 6
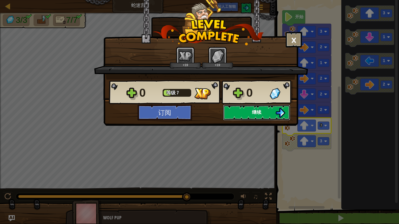
click at [254, 110] on span "继续" at bounding box center [256, 112] width 9 height 6
select select "zh-HANS"
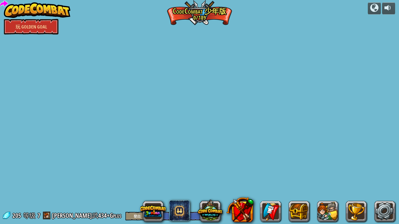
select select "zh-HANS"
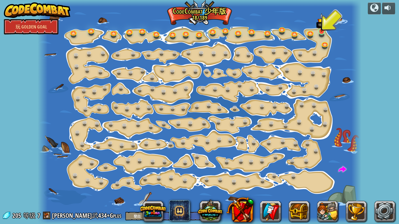
click at [320, 30] on img at bounding box center [321, 22] width 8 height 19
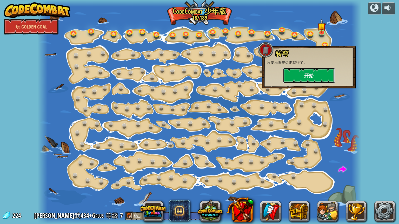
click at [320, 78] on button "开始" at bounding box center [309, 76] width 52 height 16
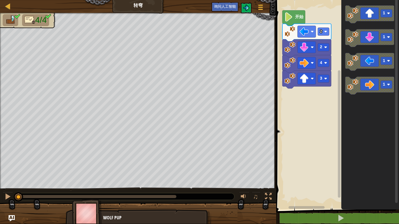
click at [296, 17] on text "开始" at bounding box center [299, 17] width 9 height 5
click at [293, 21] on icon "Blockly工作区" at bounding box center [293, 17] width 23 height 15
click at [245, 10] on img at bounding box center [246, 8] width 6 height 6
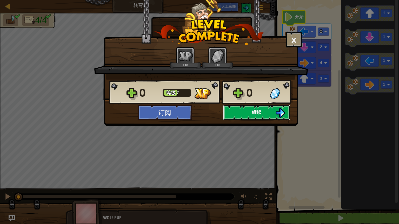
click at [263, 110] on button "继续" at bounding box center [256, 113] width 67 height 16
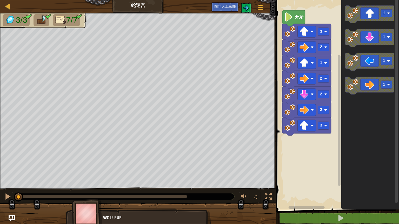
click at [2, 4] on div "地图 蛇迷宫 游戏菜单 询问人工智能" at bounding box center [138, 6] width 276 height 13
click at [8, 8] on div at bounding box center [8, 6] width 6 height 6
select select "zh-HANS"
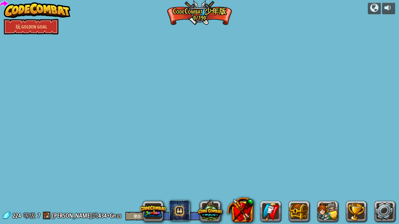
select select "zh-HANS"
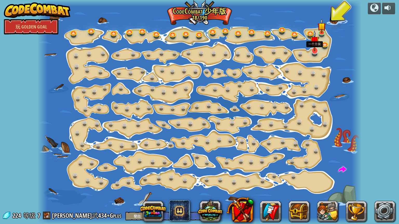
click at [314, 51] on img at bounding box center [314, 40] width 9 height 21
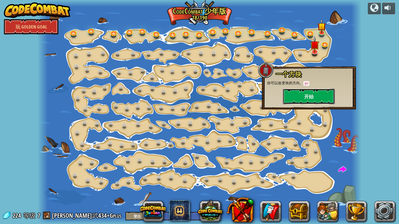
click at [315, 96] on button "开始" at bounding box center [309, 97] width 52 height 16
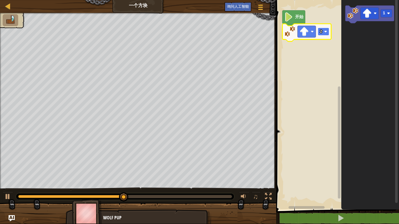
click at [320, 35] on rect "Blockly工作区" at bounding box center [323, 32] width 11 height 8
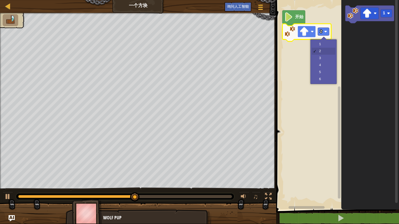
click at [315, 33] on rect "Blockly工作区" at bounding box center [307, 32] width 18 height 12
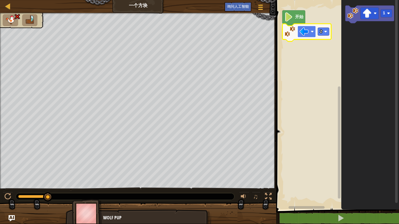
click at [305, 35] on image "Blockly工作区" at bounding box center [304, 31] width 9 height 9
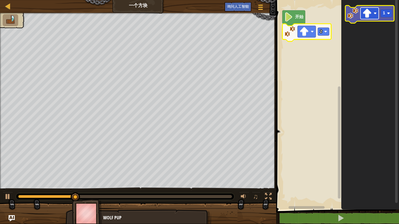
click at [377, 16] on rect "Blockly工作区" at bounding box center [369, 14] width 18 height 12
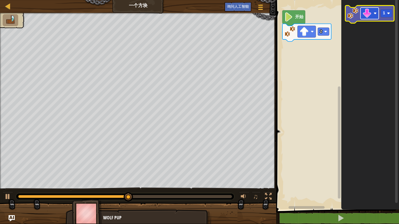
click at [375, 10] on rect "Blockly工作区" at bounding box center [369, 14] width 18 height 12
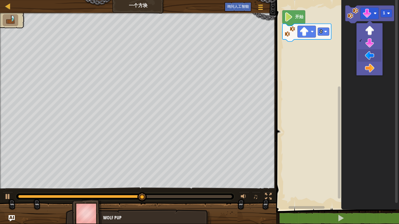
drag, startPoint x: 372, startPoint y: 57, endPoint x: 369, endPoint y: 47, distance: 10.8
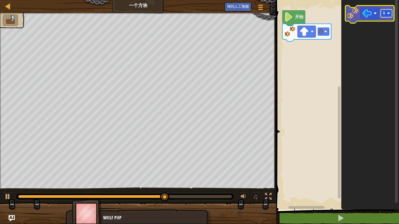
click at [384, 17] on rect "Blockly工作区" at bounding box center [386, 13] width 11 height 8
click at [359, 18] on icon "Blockly工作区" at bounding box center [369, 14] width 49 height 18
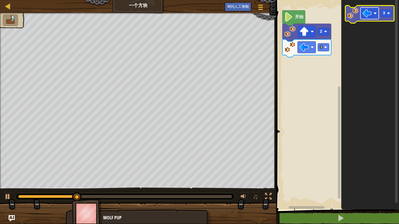
click at [370, 15] on image "Blockly工作区" at bounding box center [366, 13] width 9 height 9
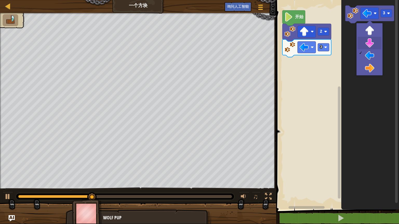
drag, startPoint x: 371, startPoint y: 40, endPoint x: 377, endPoint y: 21, distance: 20.6
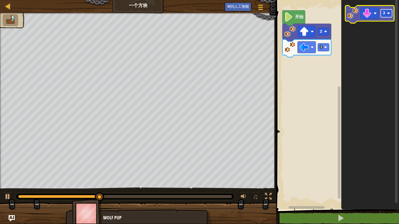
click at [385, 14] on g "3" at bounding box center [386, 13] width 11 height 8
click at [355, 15] on image "Blockly工作区" at bounding box center [352, 13] width 11 height 11
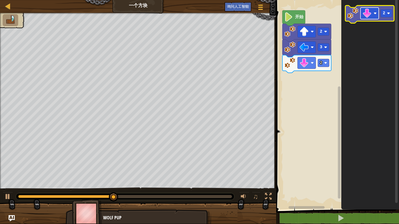
click at [376, 15] on image "Blockly工作区" at bounding box center [375, 13] width 3 height 3
click at [387, 15] on rect "Blockly工作区" at bounding box center [386, 13] width 11 height 8
click at [353, 11] on image "Blockly工作区" at bounding box center [352, 13] width 11 height 11
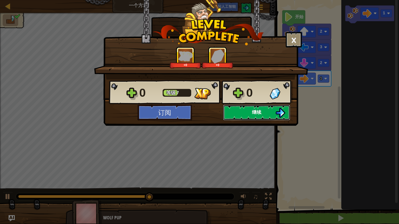
click at [251, 110] on button "继续" at bounding box center [256, 113] width 67 height 16
select select "zh-HANS"
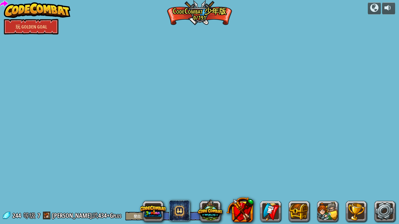
select select "zh-HANS"
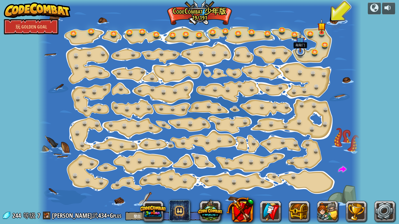
click at [300, 52] on link at bounding box center [300, 51] width 10 height 10
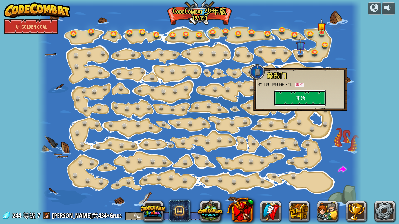
click at [307, 102] on button "开始" at bounding box center [300, 98] width 52 height 16
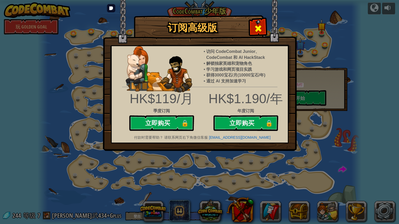
click at [259, 28] on span at bounding box center [258, 28] width 8 height 8
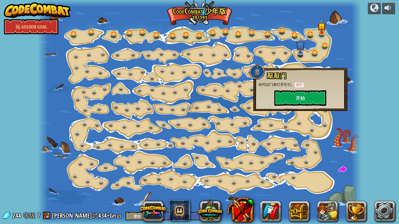
click at [307, 53] on div at bounding box center [199, 112] width 323 height 224
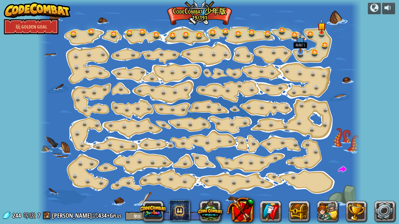
click at [298, 50] on img at bounding box center [299, 41] width 9 height 21
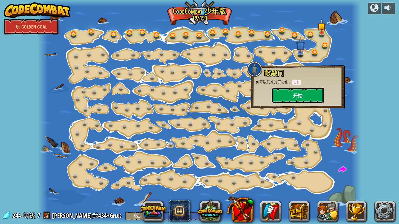
click at [281, 98] on button "开始" at bounding box center [298, 96] width 52 height 16
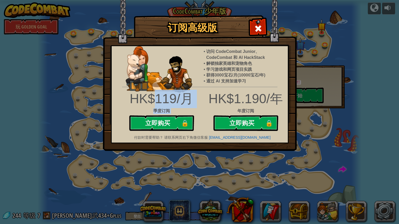
drag, startPoint x: 157, startPoint y: 97, endPoint x: 208, endPoint y: 95, distance: 50.4
click at [208, 95] on div "HK$119/月 季度订阅 立即购买 🔒 HK$1.190/年 年度订阅 立即购买 🔒" at bounding box center [200, 112] width 184 height 44
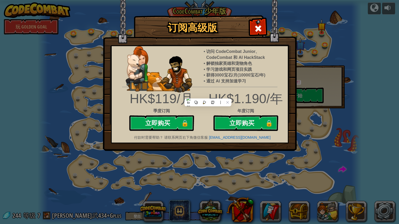
drag, startPoint x: 208, startPoint y: 95, endPoint x: 225, endPoint y: 97, distance: 17.6
click at [225, 97] on div "HK$1.190/年" at bounding box center [200, 99] width 184 height 18
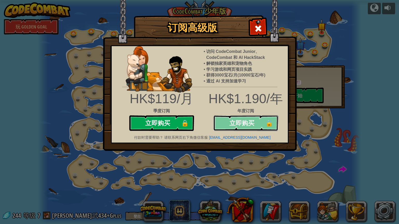
click at [246, 126] on button "立即购买 🔒" at bounding box center [245, 124] width 65 height 16
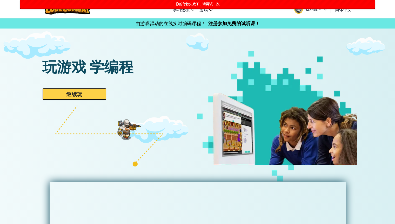
drag, startPoint x: 0, startPoint y: 0, endPoint x: 87, endPoint y: 95, distance: 128.8
click at [87, 95] on link "继续玩" at bounding box center [74, 94] width 64 height 12
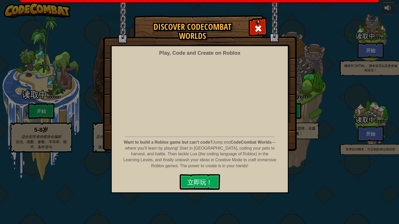
select select "zh-HANS"
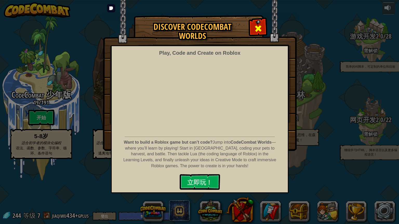
click at [257, 21] on div at bounding box center [258, 28] width 16 height 16
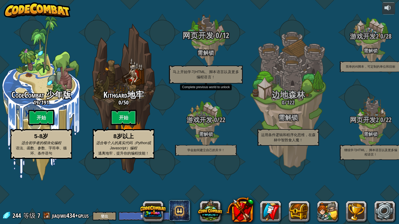
click at [196, 80] on div "网页开发 0 / 12 需解锁 马上开始学习HTML、脚本语言以及更多编程语言！" at bounding box center [205, 57] width 99 height 52
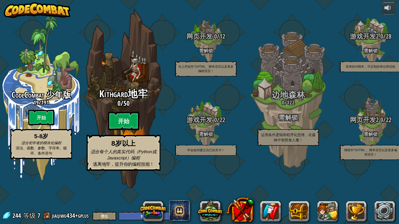
click at [126, 131] on btn "开始" at bounding box center [123, 121] width 31 height 19
select select "zh-HANS"
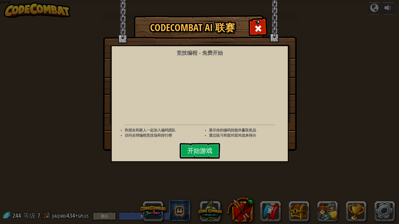
select select "zh-HANS"
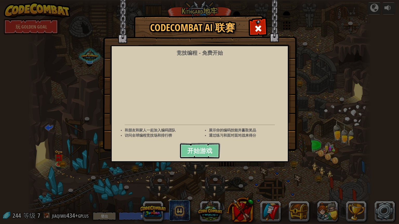
click at [196, 146] on button "开始游戏" at bounding box center [199, 151] width 41 height 16
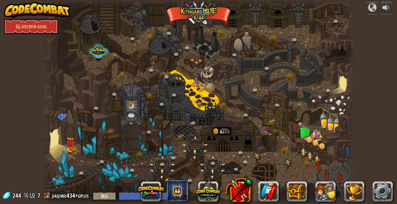
select select "zh-HANS"
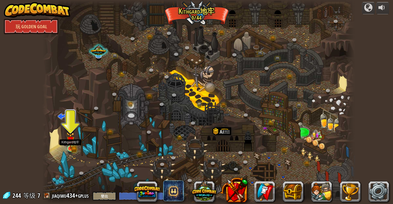
click at [72, 143] on img at bounding box center [70, 140] width 5 height 5
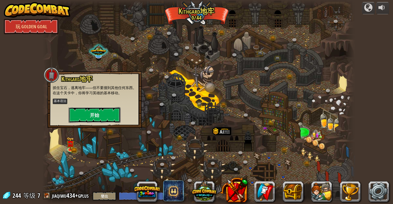
click at [78, 117] on button "开始" at bounding box center [95, 115] width 52 height 16
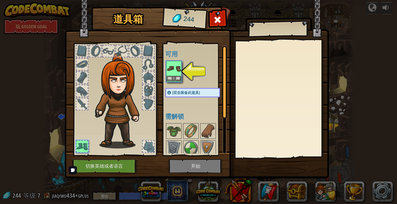
click at [174, 75] on img at bounding box center [173, 68] width 15 height 15
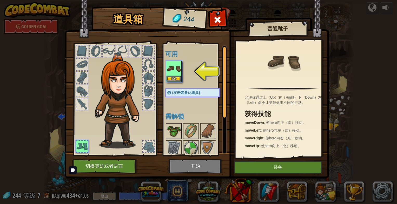
click at [172, 130] on img at bounding box center [173, 131] width 15 height 15
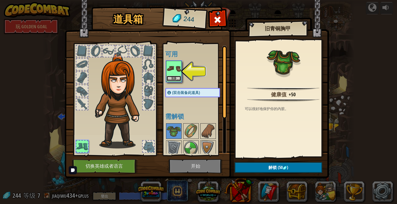
click at [178, 79] on button "装备" at bounding box center [173, 78] width 15 height 5
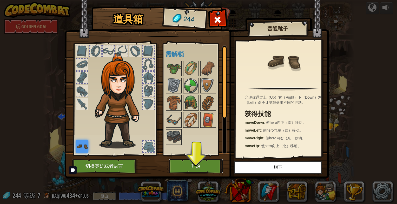
click at [212, 169] on button "开始" at bounding box center [196, 166] width 54 height 14
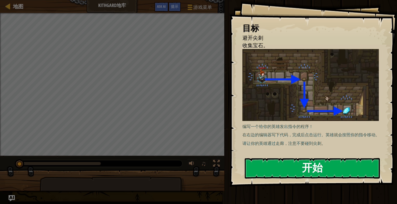
click at [280, 163] on button "开始" at bounding box center [312, 168] width 135 height 21
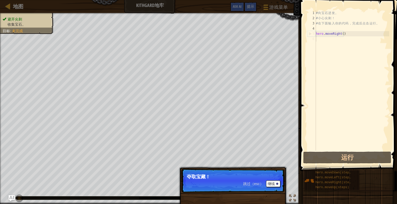
click at [215, 185] on p "跳过（esc） 继续 夺取宝藏！" at bounding box center [232, 181] width 103 height 24
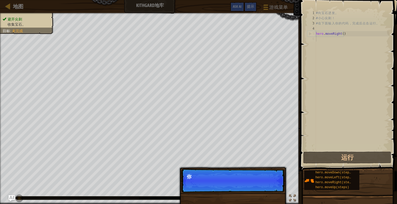
scroll to position [2, 0]
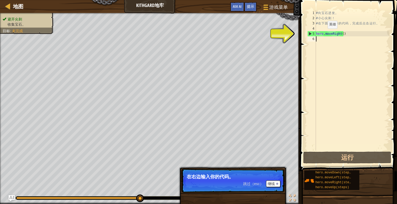
click at [323, 34] on div "# 向 宝 石 进 发 。 # 小 心 尖 刺 ！ # 在 下 面 输 入 你 的 代 码 ， 完 成 后 点 击 运 行 。 hero . moveRigh…" at bounding box center [352, 85] width 74 height 151
type textarea "hero.moveRight()"
click at [341, 33] on div "# 向 宝 石 进 发 。 # 小 心 尖 刺 ！ # 在 下 面 输 入 你 的 代 码 ， 完 成 后 点 击 运 行 。 hero . moveRigh…" at bounding box center [352, 85] width 74 height 151
click at [336, 41] on div "# 向 宝 石 进 发 。 # 小 心 尖 刺 ！ # 在 下 面 输 入 你 的 代 码 ， 完 成 后 点 击 运 行 。 hero . moveRigh…" at bounding box center [352, 85] width 74 height 151
click at [332, 29] on div "# 向 宝 石 进 发 。 # 小 心 尖 刺 ！ # 在 下 面 输 入 你 的 代 码 ， 完 成 后 点 击 运 行 。 hero . moveRigh…" at bounding box center [352, 85] width 74 height 151
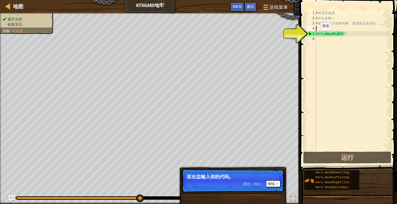
click at [309, 34] on div "5" at bounding box center [311, 33] width 8 height 5
type textarea "hero.moveRight()"
click at [309, 34] on div "5" at bounding box center [311, 33] width 8 height 5
click at [327, 36] on div "# 向 宝 石 进 发 。 # 小 心 尖 刺 ！ # 在 下 面 输 入 你 的 代 码 ， 完 成 后 点 击 运 行 。 hero . moveRigh…" at bounding box center [352, 85] width 74 height 151
type textarea "hero.moveRight()"
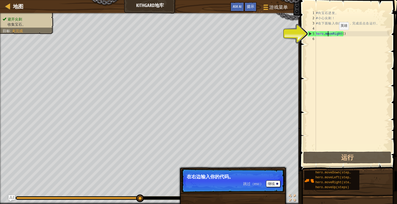
click at [334, 35] on div "# 向 宝 石 进 发 。 # 小 心 尖 刺 ！ # 在 下 面 输 入 你 的 代 码 ， 完 成 后 点 击 运 行 。 hero . moveRigh…" at bounding box center [352, 85] width 74 height 151
click at [338, 35] on div "# 向 宝 石 进 发 。 # 小 心 尖 刺 ！ # 在 下 面 输 入 你 的 代 码 ， 完 成 后 点 击 运 行 。 hero . moveRigh…" at bounding box center [352, 85] width 74 height 151
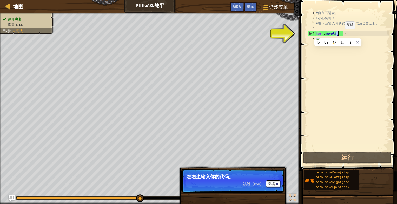
click at [340, 34] on div "# 向 宝 石 进 发 。 # 小 心 尖 刺 ！ # 在 下 面 输 入 你 的 代 码 ， 完 成 后 点 击 运 行 。 hero . moveRigh…" at bounding box center [352, 85] width 74 height 151
click at [341, 34] on div "# 向 宝 石 进 发 。 # 小 心 尖 刺 ！ # 在 下 面 输 入 你 的 代 码 ， 完 成 后 点 击 运 行 。 hero . moveRigh…" at bounding box center [352, 85] width 74 height 151
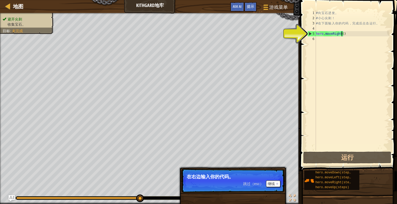
click at [320, 39] on div "# 向 宝 石 进 发 。 # 小 心 尖 刺 ！ # 在 下 面 输 入 你 的 代 码 ， 完 成 后 点 击 运 行 。 hero . moveRigh…" at bounding box center [352, 85] width 74 height 151
click at [331, 41] on div "# 向 宝 石 进 发 。 # 小 心 尖 刺 ！ # 在 下 面 输 入 你 的 代 码 ， 完 成 后 点 击 运 行 。 hero . moveRigh…" at bounding box center [352, 85] width 74 height 151
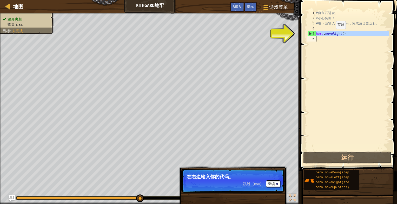
drag, startPoint x: 315, startPoint y: 33, endPoint x: 331, endPoint y: 34, distance: 16.1
click at [331, 34] on div "1 2 3 4 5 6 # 向 宝 石 进 发 。 # 小 心 尖 刺 ！ # 在 下 面 输 入 你 的 代 码 ， 完 成 后 点 击 运 行 。 her…" at bounding box center [347, 80] width 83 height 140
type textarea "hero.moveRight()"
click at [320, 41] on icon at bounding box center [319, 41] width 3 height 3
click at [320, 40] on div "# 向 宝 石 进 发 。 # 小 心 尖 刺 ！ # 在 下 面 输 入 你 的 代 码 ， 完 成 后 点 击 运 行 。 hero . moveRigh…" at bounding box center [352, 80] width 74 height 140
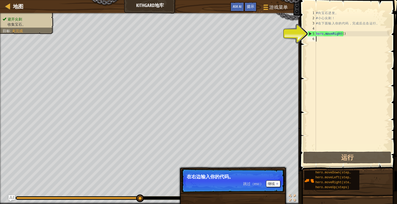
paste textarea "hero.moveRight()"
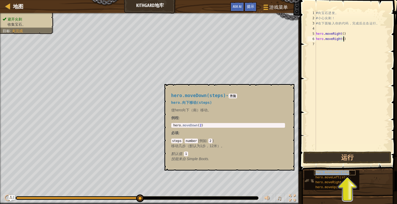
click at [329, 173] on span "hero.moveDown(steps)" at bounding box center [333, 173] width 37 height 4
drag, startPoint x: 337, startPoint y: 39, endPoint x: 323, endPoint y: 42, distance: 14.1
click at [323, 42] on div "# 向 宝 石 进 发 。 # 小 心 尖 刺 ！ # 在 下 面 输 入 你 的 代 码 ， 完 成 后 点 击 运 行 。 hero . moveRigh…" at bounding box center [352, 85] width 74 height 151
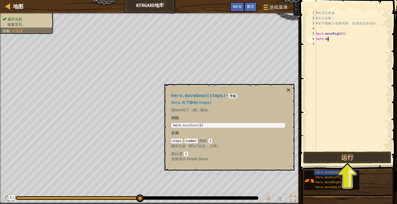
type textarea "h"
click at [326, 174] on span "hero.moveDown(steps)" at bounding box center [333, 173] width 37 height 4
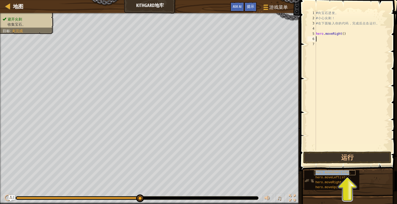
click at [326, 174] on span "hero.moveDown(steps)" at bounding box center [333, 173] width 37 height 4
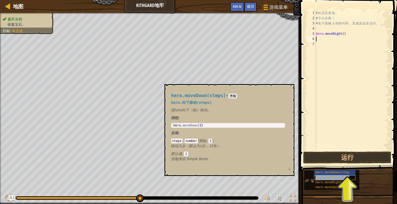
click at [326, 178] on span "hero.moveLeft(steps)" at bounding box center [333, 178] width 37 height 4
click at [325, 172] on span "hero.moveDown(steps)" at bounding box center [333, 173] width 37 height 4
click at [329, 156] on button "运行" at bounding box center [347, 158] width 88 height 12
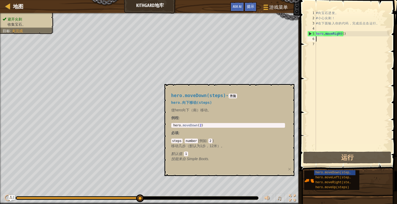
click at [310, 38] on div "6" at bounding box center [311, 38] width 9 height 5
click at [320, 38] on div "# 向 宝 石 进 发 。 # 小 心 尖 刺 ！ # 在 下 面 输 入 你 的 代 码 ， 完 成 后 点 击 运 行 。 hero . moveRigh…" at bounding box center [352, 85] width 74 height 151
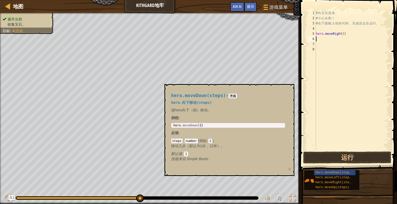
click at [334, 41] on div "# 向 宝 石 进 发 。 # 小 心 尖 刺 ！ # 在 下 面 输 入 你 的 代 码 ， 完 成 后 点 击 运 行 。 hero . moveRigh…" at bounding box center [352, 85] width 74 height 151
click at [327, 179] on span "hero.moveLeft(steps)" at bounding box center [333, 178] width 37 height 4
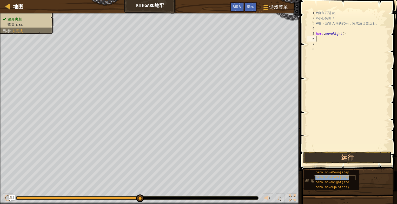
click at [327, 179] on span "hero.moveLeft(steps)" at bounding box center [333, 178] width 37 height 4
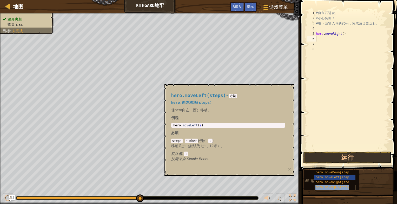
click at [327, 185] on div "hero.moveUp(steps)" at bounding box center [334, 187] width 41 height 5
click at [327, 186] on span "hero.moveUp(steps)" at bounding box center [332, 188] width 34 height 4
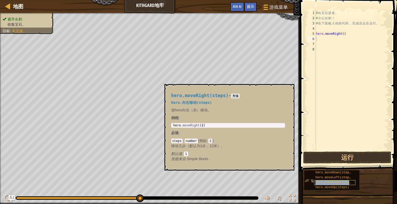
click at [327, 184] on span "hero.moveRight(steps)" at bounding box center [334, 183] width 39 height 4
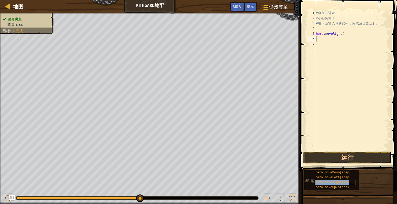
click at [327, 184] on span "hero.moveRight(steps)" at bounding box center [334, 183] width 39 height 4
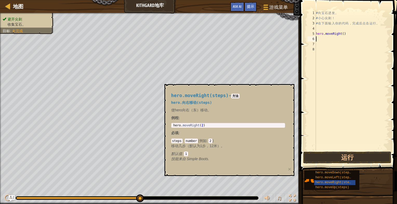
type textarea "hero.moveRight(2)"
drag, startPoint x: 201, startPoint y: 125, endPoint x: 173, endPoint y: 122, distance: 28.2
click at [173, 122] on div "hero.moveRight(steps) - 方法 hero.向右移动(steps) 使hero向右（东）移动。 例程 : hero.moveRight(2…" at bounding box center [227, 127] width 121 height 78
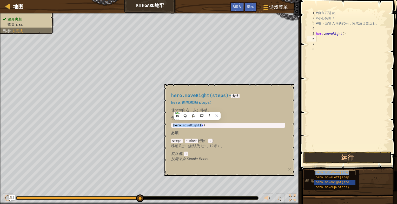
click at [341, 173] on span "hero.moveDown(steps)" at bounding box center [333, 173] width 37 height 4
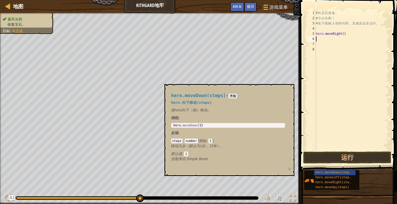
type textarea "hero.moveDown(2)"
click at [164, 0] on body "地图 Kithgard地牢 游戏菜单 完成 提示 Ask AI 1 ההההההההההההההההההההההההההההההההההההההההההההה…" at bounding box center [198, 0] width 397 height 0
click at [325, 39] on div "# 向 宝 石 进 发 。 # 小 心 尖 刺 ！ # 在 下 面 输 入 你 的 代 码 ， 完 成 后 点 击 运 行 。 hero . moveRigh…" at bounding box center [352, 85] width 74 height 151
paste textarea "hero.moveDown(2)"
click at [341, 38] on div "# 向 宝 石 进 发 。 # 小 心 尖 刺 ！ # 在 下 面 输 入 你 的 代 码 ， 完 成 后 点 击 运 行 。 hero . moveRigh…" at bounding box center [352, 85] width 74 height 151
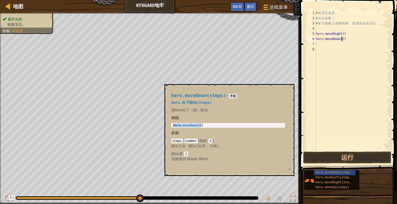
type textarea "hero.moveDown()"
click at [349, 156] on button "运行" at bounding box center [347, 158] width 88 height 12
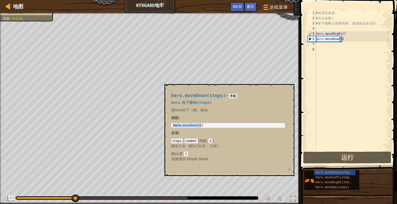
click at [323, 56] on div "# 向 宝 石 进 发 。 # 小 心 尖 刺 ！ # 在 下 面 输 入 你 的 代 码 ， 完 成 后 点 击 运 行 。 hero . moveRigh…" at bounding box center [352, 85] width 74 height 151
click at [316, 43] on div "# 向 宝 石 进 发 。 # 小 心 尖 刺 ！ # 在 下 面 输 入 你 的 代 码 ， 完 成 后 点 击 运 行 。 hero . moveRigh…" at bounding box center [352, 85] width 74 height 151
click at [306, 39] on div "1 2 3 4 5 6 7 8 # 向 宝 石 进 发 。 # 小 心 尖 刺 ！ # 在 下 面 输 入 你 的 代 码 ， 完 成 后 点 击 运 行 。…" at bounding box center [347, 80] width 83 height 140
click at [288, 169] on button "×" at bounding box center [289, 168] width 3 height 5
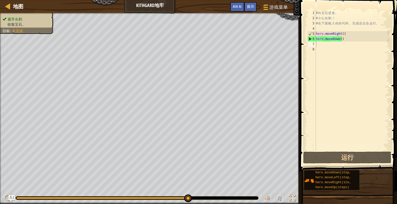
click at [328, 43] on div "# 向 宝 石 进 发 。 # 小 心 尖 刺 ！ # 在 下 面 输 入 你 的 代 码 ， 完 成 后 点 击 运 行 。 hero . moveRigh…" at bounding box center [352, 85] width 74 height 151
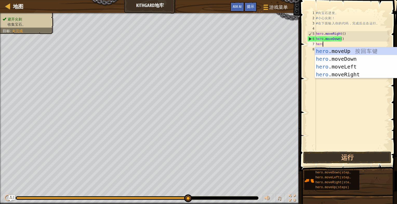
scroll to position [0, 0]
type textarea "hero"
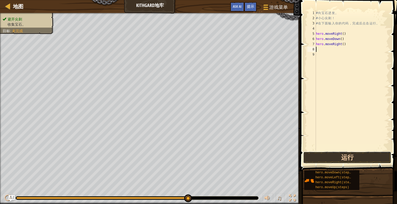
click at [354, 158] on button "运行" at bounding box center [347, 158] width 88 height 12
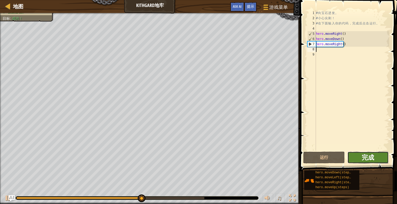
click at [362, 157] on span "完成" at bounding box center [367, 157] width 12 height 8
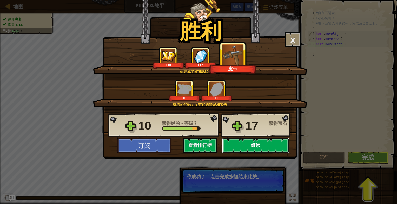
click at [244, 144] on button "继续" at bounding box center [255, 146] width 67 height 16
select select "zh-HANS"
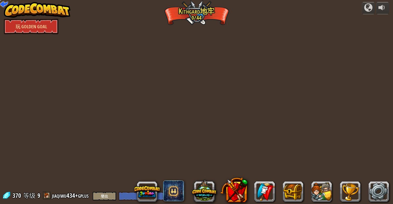
select select "zh-HANS"
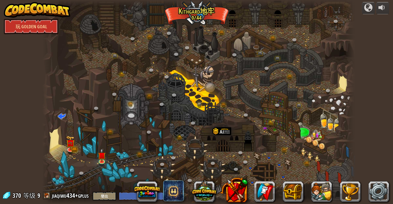
select select "zh-HANS"
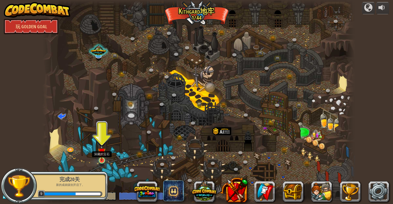
click at [104, 158] on img at bounding box center [102, 152] width 8 height 18
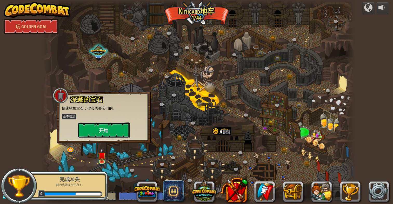
click at [103, 131] on button "开始" at bounding box center [104, 131] width 52 height 16
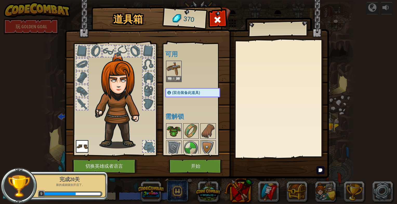
click at [167, 127] on img at bounding box center [173, 131] width 15 height 15
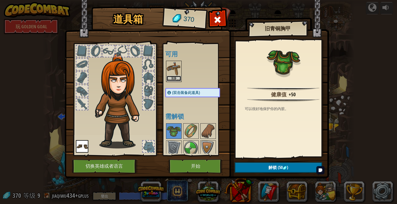
click at [171, 76] on button "装备" at bounding box center [173, 78] width 15 height 5
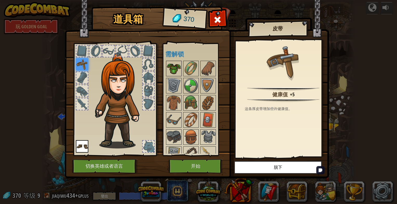
click at [173, 71] on img at bounding box center [173, 68] width 15 height 15
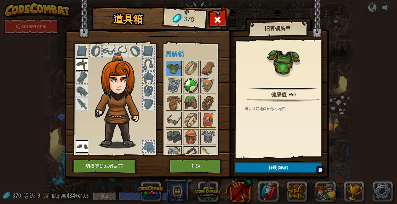
click at [190, 85] on img at bounding box center [191, 85] width 15 height 15
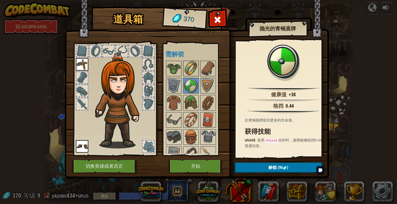
click at [190, 73] on img at bounding box center [191, 68] width 15 height 15
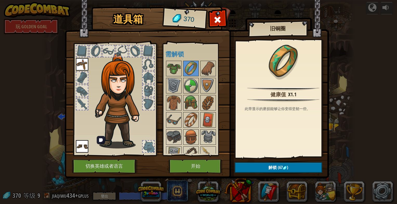
click at [121, 52] on div at bounding box center [121, 50] width 11 height 11
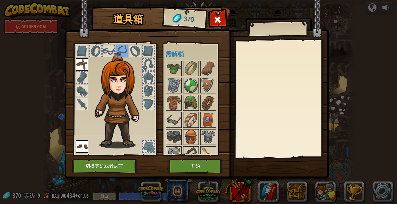
click at [84, 53] on div at bounding box center [81, 50] width 11 height 11
click at [84, 76] on div at bounding box center [81, 77] width 11 height 11
click at [166, 69] on img at bounding box center [173, 68] width 15 height 15
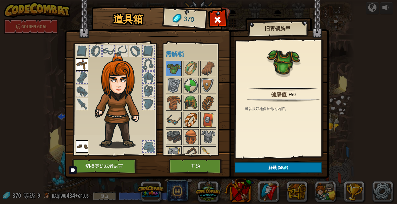
drag, startPoint x: 175, startPoint y: 92, endPoint x: 190, endPoint y: 121, distance: 32.2
click at [175, 93] on div at bounding box center [174, 86] width 16 height 16
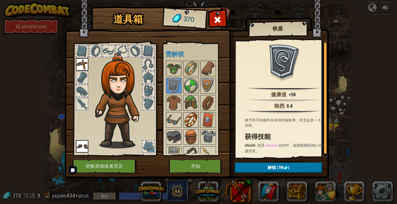
click at [191, 124] on img at bounding box center [191, 120] width 15 height 15
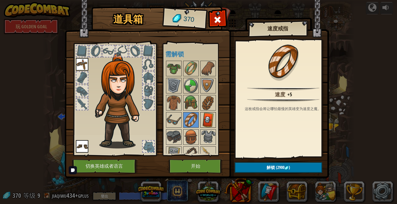
click at [214, 124] on img at bounding box center [208, 120] width 15 height 15
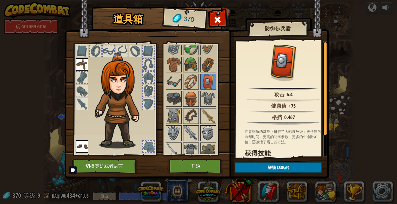
scroll to position [43, 0]
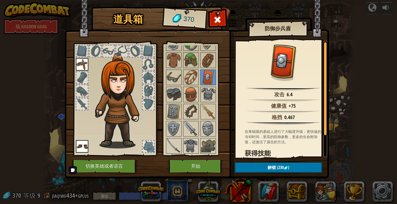
click at [199, 123] on div at bounding box center [197, 85] width 65 height 137
click at [186, 104] on img at bounding box center [191, 111] width 15 height 15
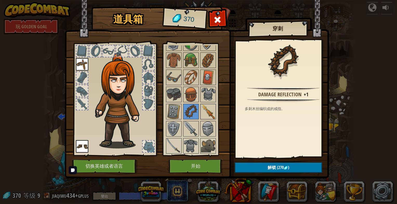
click at [202, 107] on img at bounding box center [208, 111] width 15 height 15
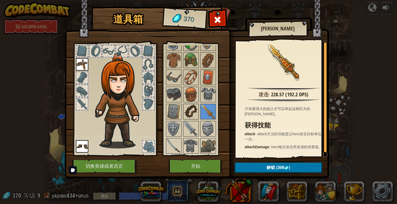
click at [189, 109] on img at bounding box center [191, 111] width 15 height 15
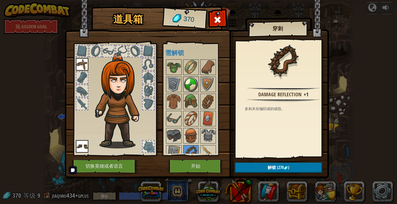
scroll to position [0, 0]
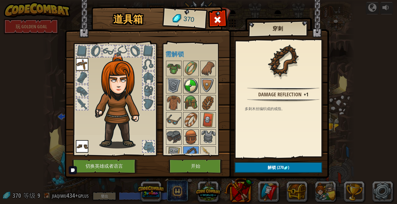
click at [186, 79] on img at bounding box center [191, 85] width 15 height 15
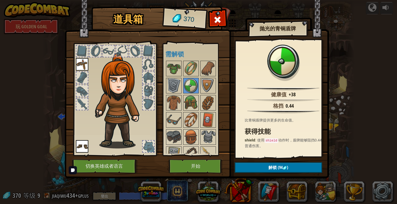
click at [199, 81] on div at bounding box center [197, 128] width 65 height 137
click at [204, 64] on img at bounding box center [208, 68] width 15 height 15
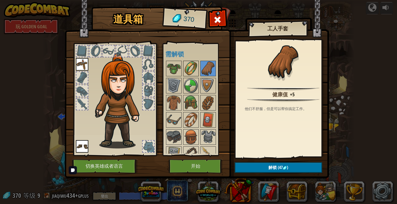
click at [195, 63] on img at bounding box center [191, 68] width 15 height 15
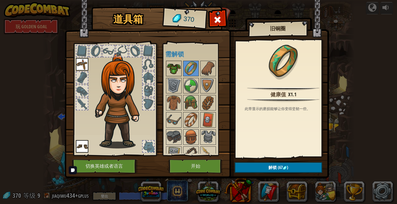
drag, startPoint x: 164, startPoint y: 64, endPoint x: 167, endPoint y: 64, distance: 2.9
click at [164, 64] on div "可用 装备 装备 (双击装备此道具) 需解锁" at bounding box center [195, 99] width 64 height 113
click at [167, 64] on img at bounding box center [173, 68] width 15 height 15
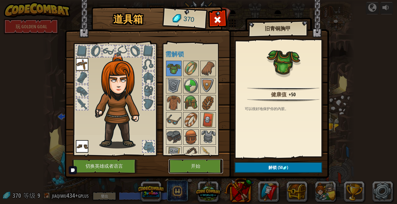
click at [190, 169] on button "开始" at bounding box center [196, 166] width 54 height 14
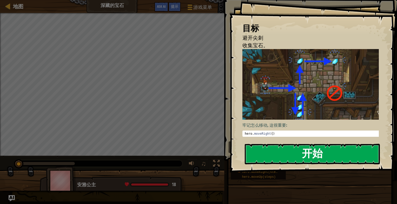
click at [315, 154] on button "开始" at bounding box center [312, 154] width 135 height 21
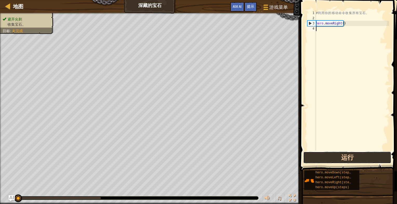
click at [327, 157] on button "运行" at bounding box center [347, 158] width 88 height 12
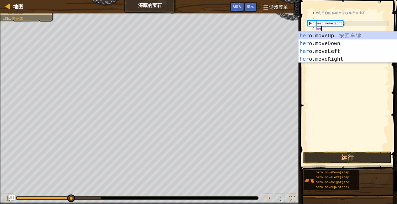
type textarea "hero"
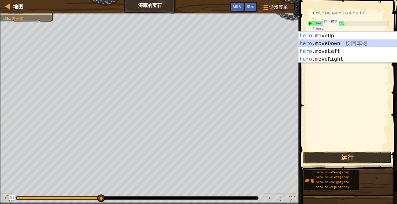
click at [330, 43] on div "hero .moveUp 按 回 车 键 hero .moveDown 按 回 车 键 hero .moveLeft 按 回 车 键 hero .moveRi…" at bounding box center [347, 55] width 98 height 47
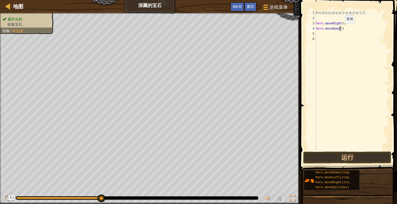
click at [340, 28] on div "# 利 用 你 的 移 动 命 令 收 集 所 有 宝 石 。 hero . moveRight ( ) hero . moveDown ( )" at bounding box center [352, 85] width 74 height 151
type textarea "hero.moveDown(3)"
click at [361, 158] on button "运行" at bounding box center [347, 158] width 88 height 12
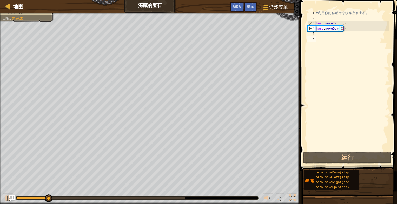
click at [327, 37] on div "# 利 用 你 的 移 动 命 令 收 集 所 有 宝 石 。 hero . moveRight ( ) hero . moveDown ( 3 )" at bounding box center [352, 85] width 74 height 151
click at [327, 34] on div "# 利 用 你 的 移 动 命 令 收 集 所 有 宝 石 。 hero . moveRight ( ) hero . moveDown ( 3 )" at bounding box center [352, 85] width 74 height 151
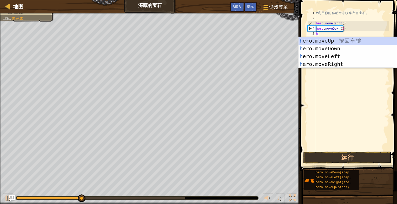
type textarea "he"
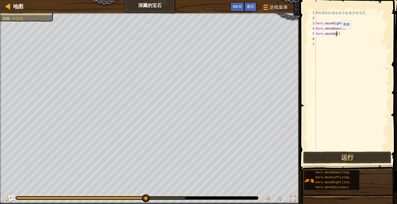
click at [336, 34] on div "# 利 用 你 的 移 动 命 令 收 集 所 有 宝 石 。 hero . moveRight ( ) hero . moveDown ( 3 ) hero…" at bounding box center [352, 85] width 74 height 151
type textarea "hero.moveUp(5)"
click at [368, 155] on button "运行" at bounding box center [347, 158] width 88 height 12
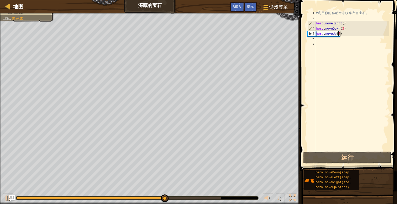
click at [324, 41] on div "# 利 用 你 的 移 动 命 令 收 集 所 有 宝 石 。 hero . moveRight ( ) hero . moveDown ( 3 ) hero…" at bounding box center [352, 85] width 74 height 151
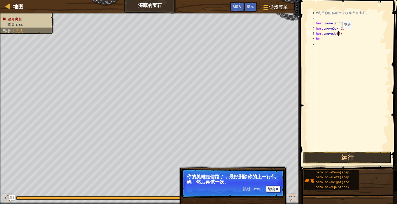
click at [338, 34] on div "# 利 用 你 的 移 动 命 令 收 集 所 有 宝 石 。 hero . moveRight ( ) hero . moveDown ( 3 ) hero…" at bounding box center [352, 85] width 74 height 151
click at [360, 160] on button "运行" at bounding box center [347, 158] width 88 height 12
type textarea "hero.moveUp(3)"
click at [356, 159] on button "运行" at bounding box center [347, 158] width 88 height 12
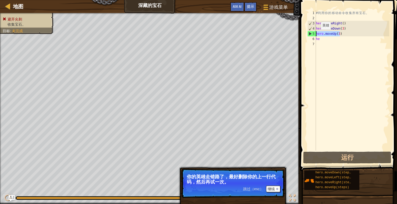
drag, startPoint x: 343, startPoint y: 34, endPoint x: 308, endPoint y: 35, distance: 34.3
click at [308, 35] on div "hero.moveUp(3) 1 2 3 4 5 6 7 # 利 用 你 的 移 动 命 令 收 集 所 有 宝 石 。 hero . moveRight (…" at bounding box center [347, 80] width 83 height 140
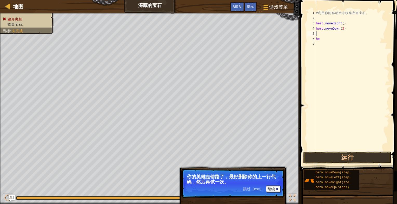
click at [333, 37] on div "# 利 用 你 的 移 动 命 令 收 集 所 有 宝 石 。 hero . moveRight ( ) hero . moveDown ( 3 ) he" at bounding box center [352, 85] width 74 height 151
type textarea "h"
click at [353, 158] on button "运行" at bounding box center [347, 158] width 88 height 12
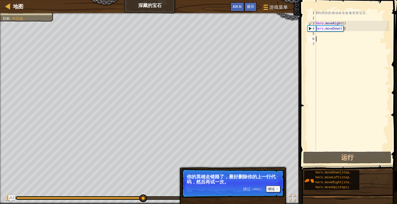
click at [335, 35] on div "# 利 用 你 的 移 动 命 令 收 集 所 有 宝 石 。 hero . moveRight ( ) hero . moveDown ( 3 )" at bounding box center [352, 85] width 74 height 151
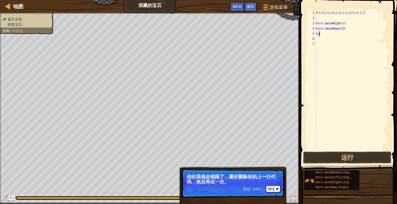
type textarea "h"
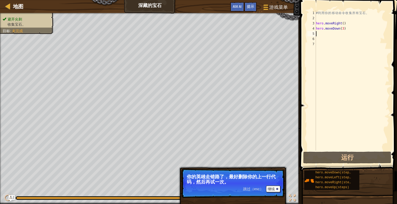
type textarea "he"
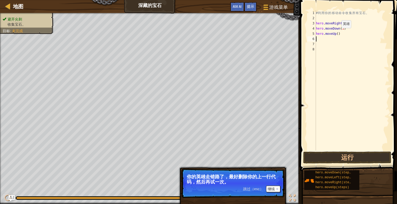
click at [336, 33] on div "# 利 用 你 的 移 动 命 令 收 集 所 有 宝 石 。 hero . moveRight ( ) hero . moveDown ( 3 ) hero…" at bounding box center [352, 85] width 74 height 151
type textarea "hero.moveUp( )"
click at [342, 156] on button "运行" at bounding box center [347, 158] width 88 height 12
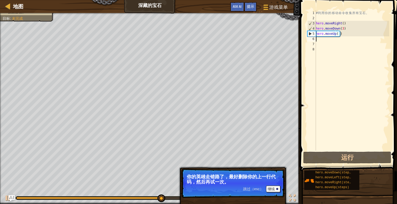
click at [338, 39] on div "# 利 用 你 的 移 动 命 令 收 集 所 有 宝 石 。 hero . moveRight ( ) hero . moveDown ( 3 ) hero…" at bounding box center [352, 85] width 74 height 151
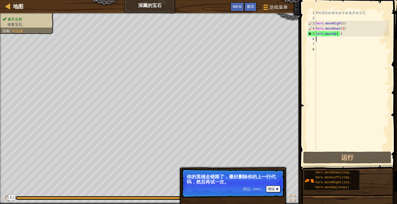
type textarea "he"
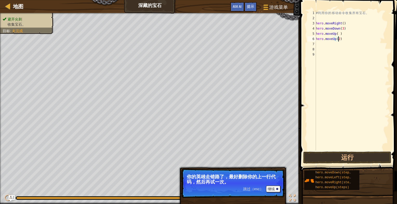
scroll to position [2, 2]
click at [379, 162] on button "运行" at bounding box center [347, 158] width 88 height 12
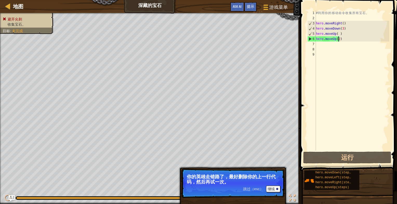
type textarea "hero.moveUp()"
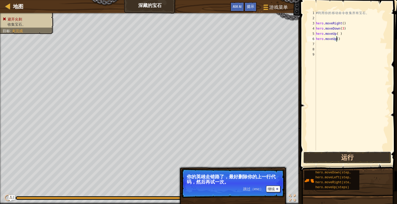
click at [359, 158] on button "运行" at bounding box center [347, 158] width 88 height 12
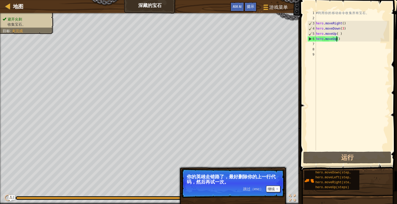
click at [328, 44] on div "# 利 用 你 的 移 动 命 令 收 集 所 有 宝 石 。 hero . moveRight ( ) hero . moveDown ( 3 ) hero…" at bounding box center [352, 85] width 74 height 151
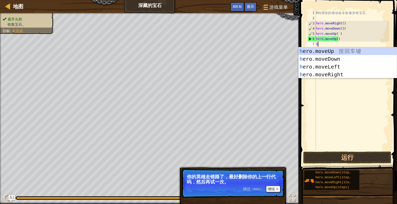
type textarea "he"
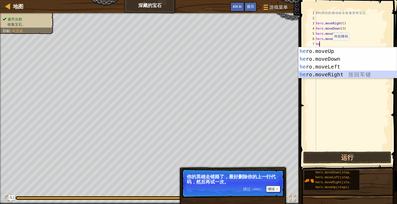
click at [335, 76] on div "he ro.moveUp 按 回 车 键 he ro.moveDown 按 回 车 键 he ro.moveLeft 按 回 车 键 he ro.moveRi…" at bounding box center [347, 70] width 98 height 47
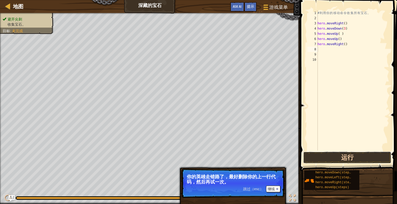
click at [349, 159] on button "运行" at bounding box center [347, 158] width 88 height 12
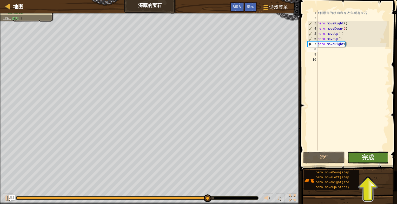
click at [367, 162] on button "完成" at bounding box center [367, 158] width 41 height 12
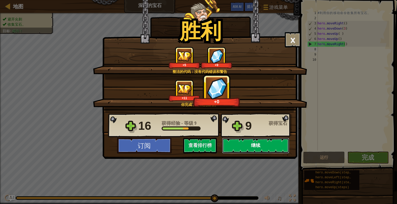
click at [256, 145] on button "继续" at bounding box center [255, 146] width 67 height 16
select select "zh-HANS"
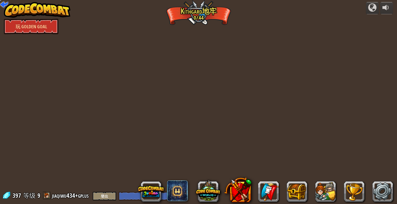
select select "zh-HANS"
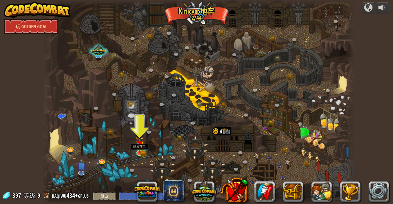
click at [140, 150] on img at bounding box center [140, 144] width 8 height 17
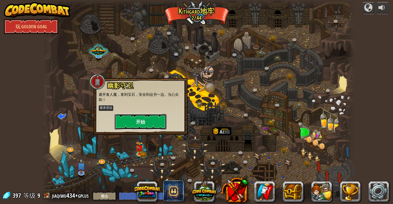
click at [145, 121] on button "开始" at bounding box center [140, 122] width 52 height 16
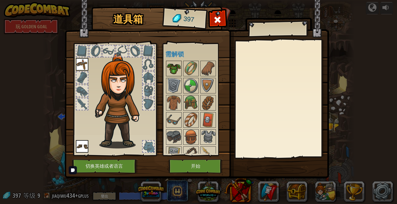
click at [176, 73] on img at bounding box center [173, 68] width 15 height 15
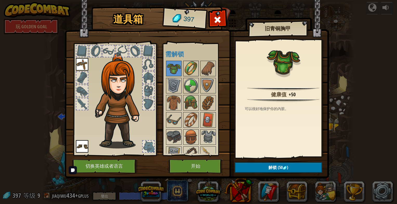
click at [190, 71] on img at bounding box center [191, 68] width 15 height 15
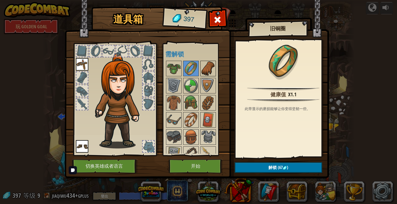
click at [203, 69] on img at bounding box center [208, 68] width 15 height 15
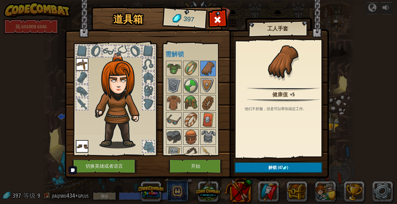
click at [174, 77] on div at bounding box center [197, 128] width 65 height 137
click at [172, 83] on img at bounding box center [173, 85] width 15 height 15
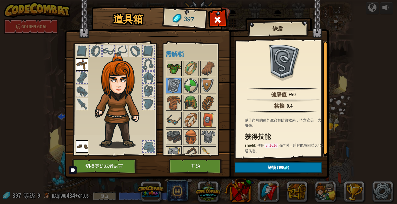
click at [174, 69] on img at bounding box center [173, 68] width 15 height 15
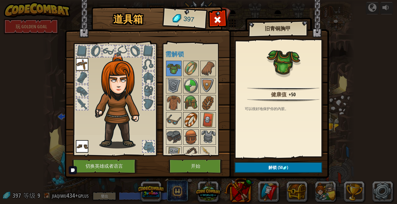
click at [196, 121] on img at bounding box center [191, 120] width 15 height 15
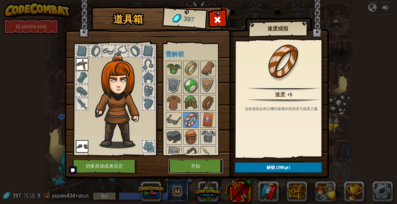
click at [202, 171] on button "开始" at bounding box center [196, 166] width 54 height 14
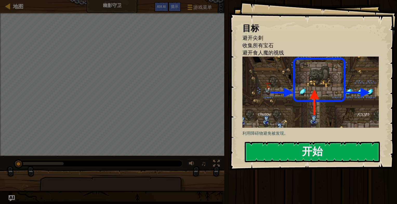
click at [284, 152] on button "开始" at bounding box center [312, 152] width 135 height 21
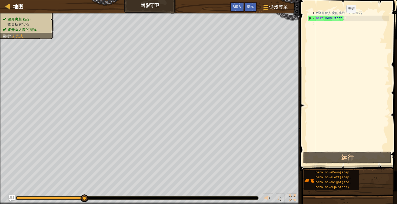
click at [342, 18] on div "# 避 开 食 人 魔 的 视 线 ， 收 集 宝 石 。 hero . moveRight ( )" at bounding box center [352, 85] width 74 height 151
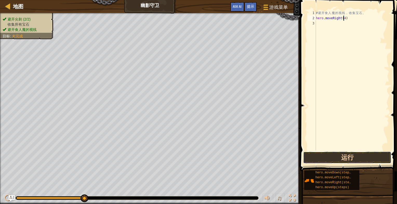
click at [353, 154] on button "运行" at bounding box center [347, 158] width 88 height 12
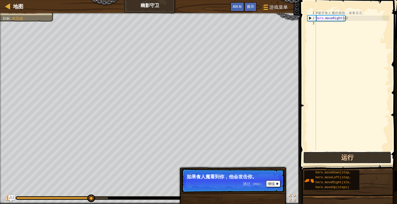
click at [336, 163] on button "运行" at bounding box center [347, 158] width 88 height 12
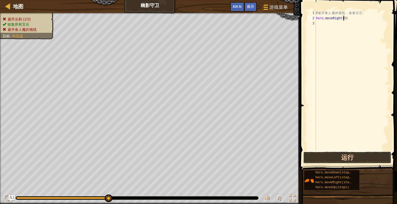
click at [352, 157] on button "运行" at bounding box center [347, 158] width 88 height 12
type textarea "hero.moveRight(1)"
click at [354, 154] on button "运行" at bounding box center [347, 158] width 88 height 12
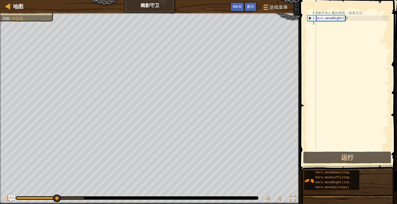
scroll to position [2, 0]
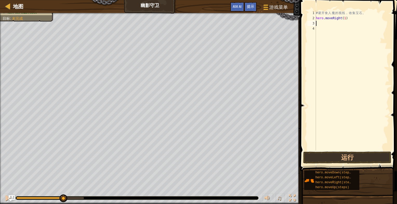
type textarea "h"
click at [361, 157] on button "运行" at bounding box center [347, 158] width 88 height 12
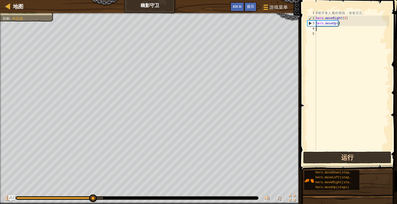
type textarea "h"
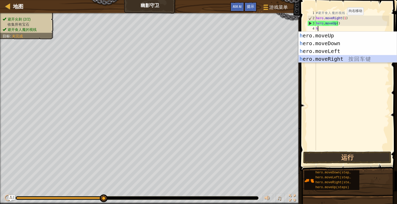
click at [362, 59] on div "h ero.moveUp 按 回 车 键 h ero.moveDown 按 回 车 键 h ero.moveLeft 按 回 车 键 h ero.moveRi…" at bounding box center [347, 55] width 98 height 47
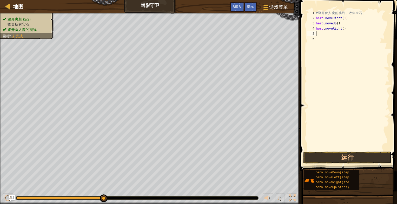
type textarea "h"
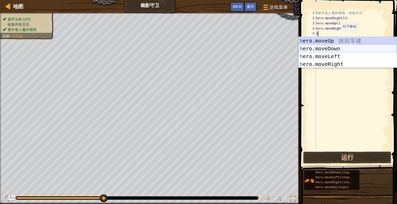
click at [336, 48] on div "h ero.moveUp 按 回 车 键 h ero.moveDown 按 回 车 键 h ero.moveLeft 按 回 车 键 h ero.moveRi…" at bounding box center [347, 60] width 98 height 47
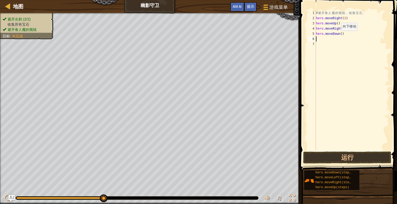
type textarea "h"
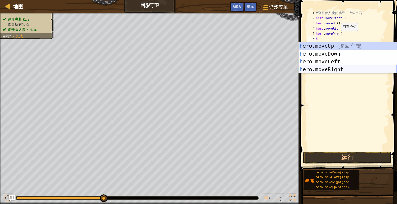
click at [336, 67] on div "h ero.moveUp 按 回 车 键 h ero.moveDown 按 回 车 键 h ero.moveLeft 按 回 车 键 h ero.moveRi…" at bounding box center [347, 65] width 98 height 47
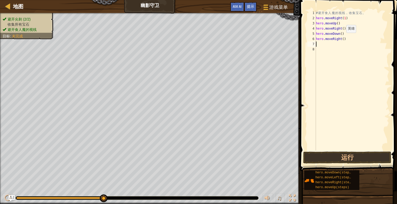
click at [342, 38] on div "# 避 开 食 人 魔 的 视 线 ， 收 集 宝 石 。 hero . moveRight ( 1 ) hero . moveUp ( ) hero . m…" at bounding box center [352, 85] width 74 height 151
type textarea "hero.moveRight(3)"
click at [363, 159] on button "运行" at bounding box center [347, 158] width 88 height 12
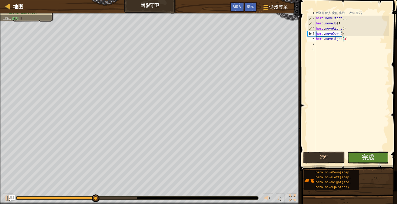
click at [363, 159] on span "完成" at bounding box center [367, 157] width 12 height 8
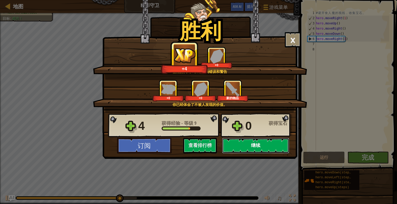
click at [264, 144] on button "继续" at bounding box center [255, 146] width 67 height 16
select select "zh-HANS"
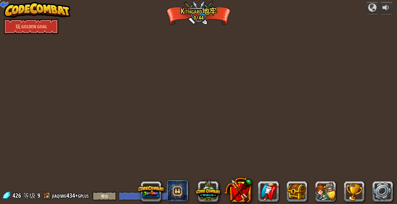
select select "zh-HANS"
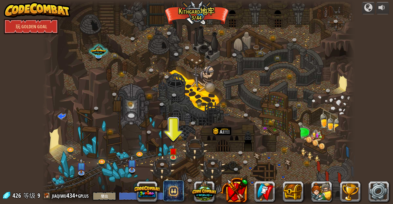
click at [169, 152] on div at bounding box center [198, 102] width 312 height 204
click at [170, 151] on img at bounding box center [173, 148] width 8 height 18
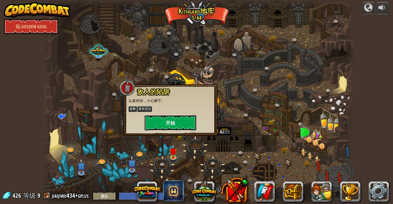
click at [182, 121] on button "开始" at bounding box center [170, 123] width 52 height 16
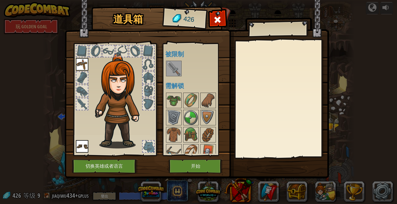
click at [179, 64] on img at bounding box center [173, 68] width 15 height 15
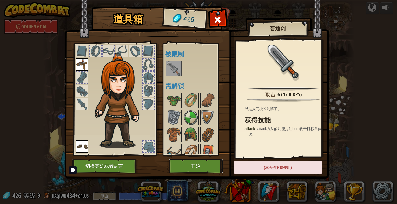
click at [204, 162] on button "开始" at bounding box center [196, 166] width 54 height 14
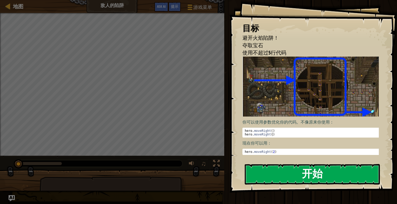
click at [296, 169] on button "开始" at bounding box center [312, 174] width 135 height 21
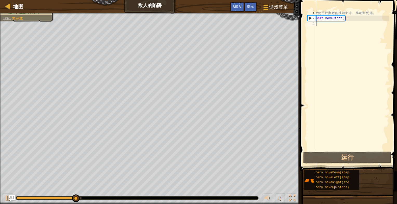
type textarea "h"
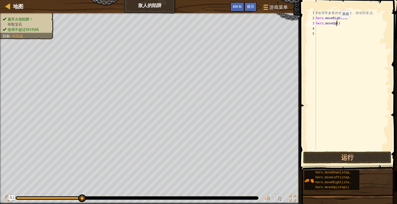
click at [336, 23] on div "# 使 用 带 参 数 的 移 动 命 令 ， 移 动 到 更 远 。 hero . moveRight ( 3 ) hero . moveUp ( )" at bounding box center [352, 85] width 74 height 151
type textarea "hero.moveUp(1)"
click at [334, 29] on div "# 使 用 带 参 数 的 移 动 命 令 ， 移 动 到 更 远 。 hero . moveRight ( 3 ) hero . moveUp ( 1 )" at bounding box center [352, 85] width 74 height 151
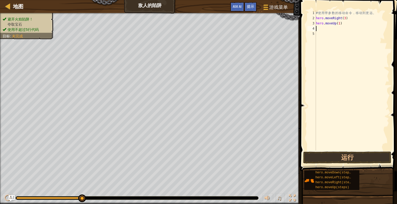
type textarea "h"
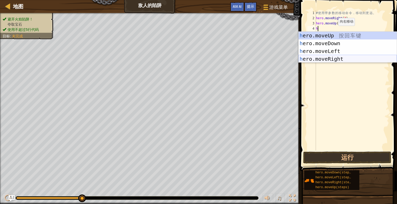
click at [338, 61] on div "h ero.moveUp 按 回 车 键 h ero.moveDown 按 回 车 键 h ero.moveLeft 按 回 车 键 h ero.moveRi…" at bounding box center [347, 55] width 98 height 47
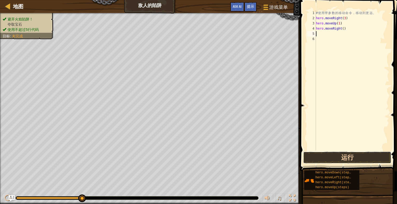
click at [335, 158] on button "运行" at bounding box center [347, 158] width 88 height 12
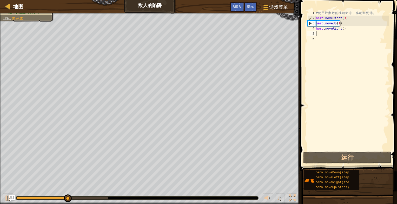
type textarea "h"
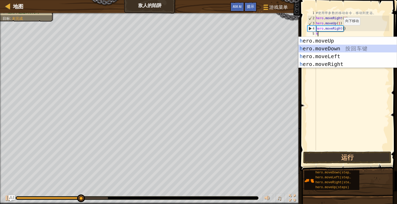
click at [332, 47] on div "h ero.moveUp 按 回 车 键 h ero.moveDown 按 回 车 键 h ero.moveLeft 按 回 车 键 h ero.moveRi…" at bounding box center [347, 60] width 98 height 47
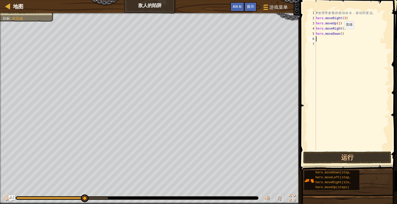
click at [340, 34] on div "# 使 用 带 参 数 的 移 动 命 令 ， 移 动 到 更 远 。 hero . moveRight ( 3 ) hero . moveUp ( 1 ) …" at bounding box center [352, 85] width 74 height 151
type textarea "hero.moveDown(3)"
click at [334, 37] on div "# 使 用 带 参 数 的 移 动 命 令 ， 移 动 到 更 远 。 hero . moveRight ( 3 ) hero . moveUp ( 1 ) …" at bounding box center [352, 85] width 74 height 151
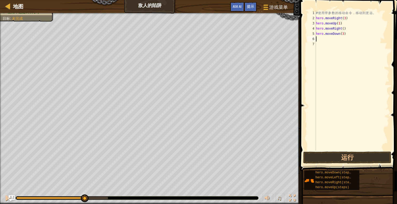
type textarea "h"
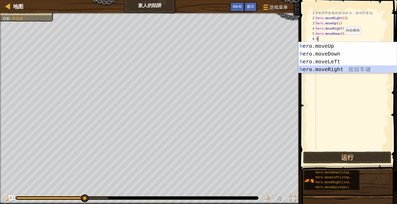
click at [353, 68] on div "h ero.moveUp 按 回 车 键 h ero.moveDown 按 回 车 键 h ero.moveLeft 按 回 车 键 h ero.moveRi…" at bounding box center [347, 65] width 98 height 47
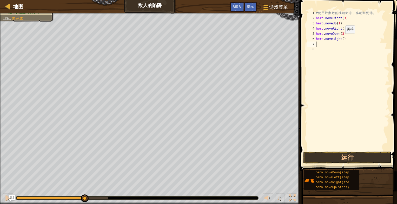
click at [340, 38] on div "# 使 用 带 参 数 的 移 动 命 令 ， 移 动 到 更 远 。 hero . moveRight ( 3 ) hero . moveUp ( 1 ) …" at bounding box center [352, 85] width 74 height 151
click at [341, 39] on div "# 使 用 带 参 数 的 移 动 命 令 ， 移 动 到 更 远 。 hero . moveRight ( 3 ) hero . moveUp ( 1 ) …" at bounding box center [352, 85] width 74 height 151
type textarea "hero.moveRight(2)"
click at [371, 153] on button "运行" at bounding box center [347, 158] width 88 height 12
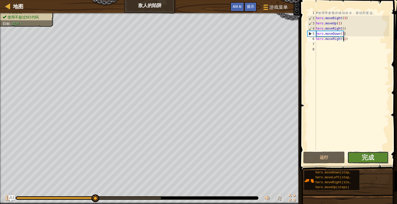
click at [374, 156] on button "完成" at bounding box center [367, 158] width 41 height 12
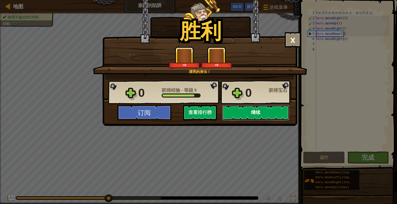
click at [257, 109] on button "继续" at bounding box center [255, 113] width 67 height 16
select select "zh-HANS"
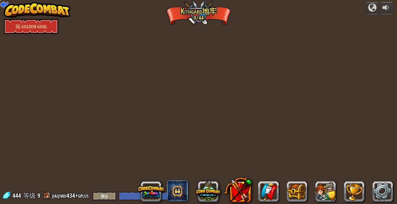
select select "zh-HANS"
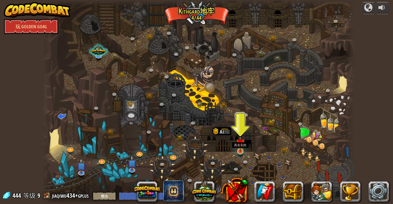
click at [242, 148] on img at bounding box center [240, 143] width 8 height 18
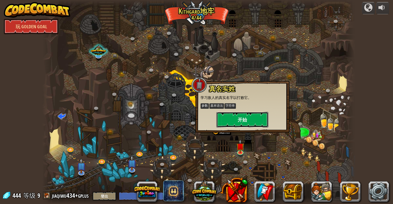
click at [236, 118] on button "开始" at bounding box center [242, 120] width 52 height 16
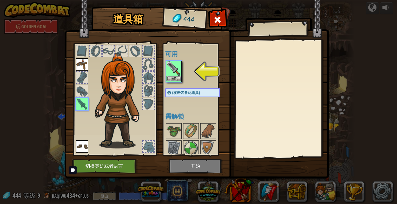
click at [174, 75] on img at bounding box center [173, 68] width 15 height 15
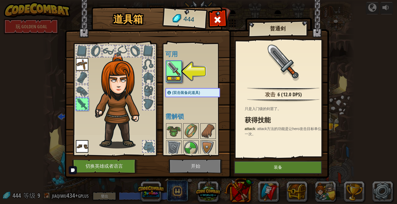
click at [174, 77] on button "装备" at bounding box center [173, 78] width 15 height 5
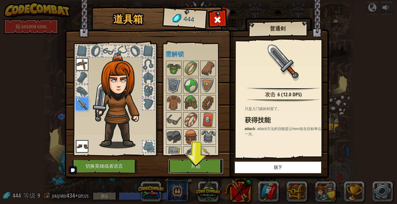
click at [201, 163] on button "开始" at bounding box center [196, 166] width 54 height 14
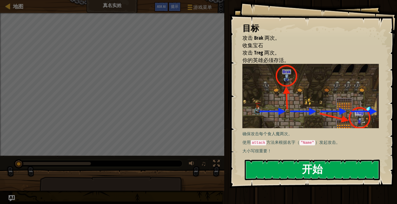
click at [277, 172] on button "开始" at bounding box center [312, 170] width 135 height 21
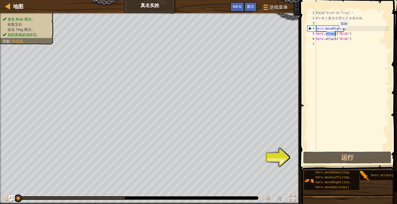
drag, startPoint x: 325, startPoint y: 33, endPoint x: 334, endPoint y: 33, distance: 9.1
click at [334, 33] on div "# 抵 御 "Brak" 和 "Treg" ！ # 小 食 人 魔 攻 击 两 次 才 会 被 击 败 。 hero . moveRight ( ) hero…" at bounding box center [352, 85] width 74 height 151
type textarea "hero.attack("Brak")"
click at [327, 33] on div "# 抵 御 "Brak" 和 "Treg" ！ # 小 食 人 魔 攻 击 两 次 才 会 被 击 败 。 hero . moveRight ( ) hero…" at bounding box center [352, 80] width 74 height 140
drag, startPoint x: 324, startPoint y: 33, endPoint x: 334, endPoint y: 34, distance: 10.4
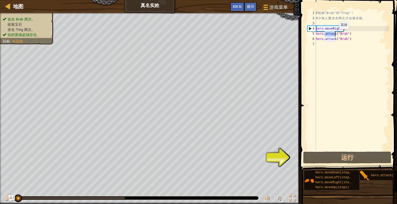
click at [334, 34] on div "# 抵 御 "Brak" 和 "Treg" ！ # 小 食 人 魔 攻 击 两 次 才 会 被 击 败 。 hero . moveRight ( ) hero…" at bounding box center [352, 85] width 74 height 151
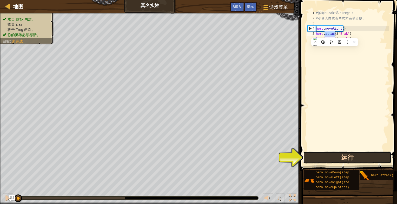
click at [349, 158] on button "运行" at bounding box center [347, 158] width 88 height 12
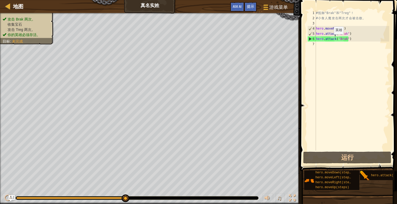
click at [329, 39] on div "# 抵 御 "Brak" 和 "Treg" ！ # 小 食 人 魔 攻 击 两 次 才 会 被 击 败 。 hero . moveRight ( ) hero…" at bounding box center [352, 85] width 74 height 151
drag, startPoint x: 349, startPoint y: 39, endPoint x: 311, endPoint y: 41, distance: 38.2
click at [311, 41] on div "hero.attack("Brak") 1 2 3 4 5 6 7 # 抵 御 "Brak" 和 "Treg" ！ # 小 食 人 魔 攻 击 两 次 才 会…" at bounding box center [347, 80] width 83 height 140
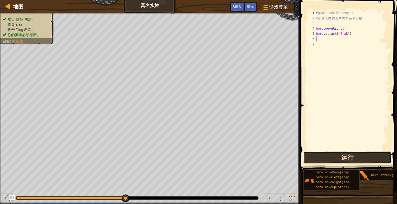
click at [362, 163] on button "运行" at bounding box center [347, 158] width 88 height 12
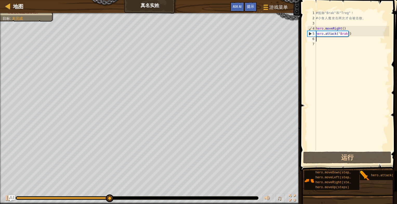
click at [334, 41] on div "# 抵 御 "Brak" 和 "Treg" ！ # 小 食 人 魔 攻 击 两 次 才 会 被 击 败 。 hero . moveRight ( ) hero…" at bounding box center [352, 85] width 74 height 151
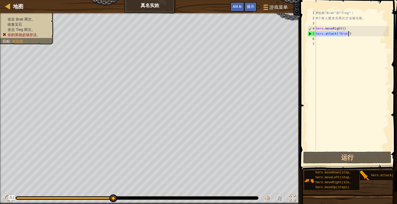
drag, startPoint x: 316, startPoint y: 33, endPoint x: 350, endPoint y: 33, distance: 34.3
click at [350, 33] on div "# 抵 御 "Brak" 和 "Treg" ！ # 小 食 人 魔 攻 击 两 次 才 会 被 击 败 。 hero . moveRight ( ) hero…" at bounding box center [352, 85] width 74 height 151
type textarea "hero.attack("Brak")"
click at [341, 41] on button at bounding box center [338, 41] width 7 height 7
click at [328, 39] on div "# 抵 御 "Brak" 和 "Treg" ！ # 小 食 人 魔 攻 击 两 次 才 会 被 击 败 。 hero . moveRight ( ) hero…" at bounding box center [352, 85] width 74 height 151
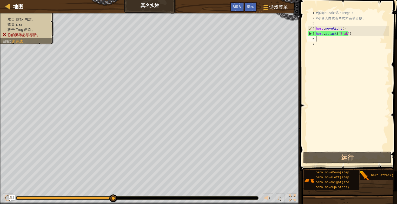
paste textarea "hero.attack("Brak")"
type textarea "hero.attack("Brak")"
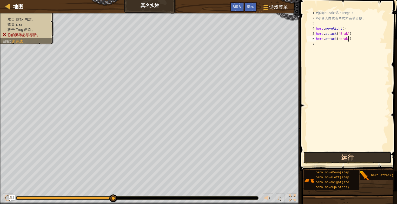
click at [352, 153] on button "运行" at bounding box center [347, 158] width 88 height 12
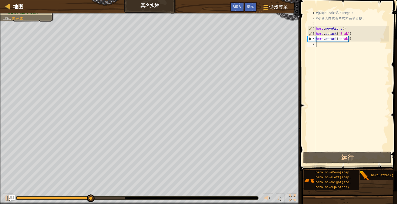
click at [333, 46] on div "# 抵 御 "Brak" 和 "Treg" ！ # 小 食 人 魔 攻 击 两 次 才 会 被 击 败 。 hero . moveRight ( ) hero…" at bounding box center [352, 85] width 74 height 151
type textarea "h"
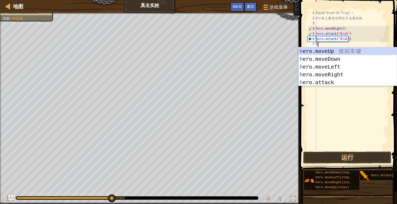
scroll to position [2, 0]
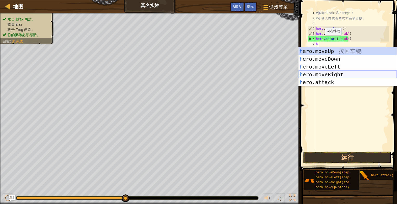
click at [339, 74] on div "h ero.moveUp 按 回 车 键 h ero.moveDown 按 回 车 键 h ero.moveLeft 按 回 车 键 h ero.moveRi…" at bounding box center [347, 74] width 98 height 55
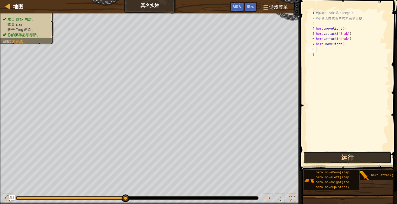
click at [340, 155] on button "运行" at bounding box center [347, 158] width 88 height 12
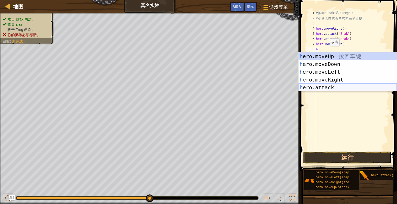
click at [339, 87] on div "h ero.moveUp 按 回 车 键 h ero.moveDown 按 回 车 键 h ero.moveLeft 按 回 车 键 h ero.moveRi…" at bounding box center [347, 79] width 98 height 55
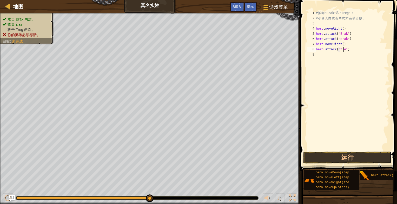
scroll to position [2, 2]
click at [339, 49] on div "# 抵 御 "Brak" 和 "Treg" ！ # 小 食 人 魔 攻 击 两 次 才 会 被 击 败 。 hero . moveRight ( ) hero…" at bounding box center [352, 85] width 74 height 151
type textarea "hero.attack("Treg")"
click at [336, 55] on div "# 抵 御 "Brak" 和 "Treg" ！ # 小 食 人 魔 攻 击 两 次 才 会 被 击 败 。 hero . moveRight ( ) hero…" at bounding box center [352, 85] width 74 height 151
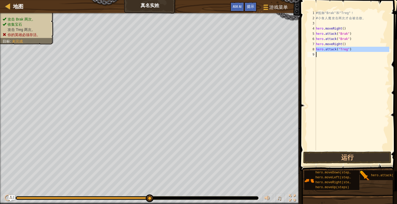
drag, startPoint x: 316, startPoint y: 49, endPoint x: 353, endPoint y: 55, distance: 37.8
click at [353, 55] on div "# 抵 御 "Brak" 和 "Treg" ！ # 小 食 人 魔 攻 击 两 次 才 会 被 击 败 。 hero . moveRight ( ) hero…" at bounding box center [352, 85] width 74 height 151
type textarea "hero.attack("Treg")"
click at [343, 62] on button at bounding box center [341, 62] width 7 height 7
click at [339, 54] on div "# 抵 御 "Brak" 和 "Treg" ！ # 小 食 人 魔 攻 击 两 次 才 会 被 击 败 。 hero . moveRight ( ) hero…" at bounding box center [352, 80] width 74 height 140
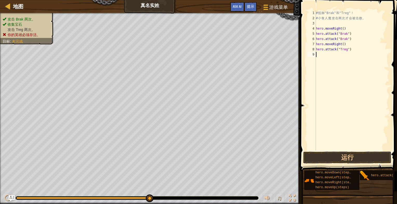
paste textarea "hero.attack("Treg")"
type textarea "hero.attack("Treg")"
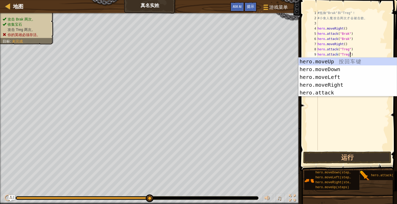
click at [347, 104] on div "# 抵 御 "Brak" 和 "Treg" ！ # 小 食 人 魔 攻 击 两 次 才 会 被 击 败 。 hero . moveRight ( ) hero…" at bounding box center [352, 85] width 73 height 151
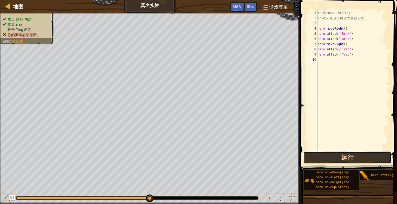
click at [336, 159] on button "运行" at bounding box center [347, 158] width 88 height 12
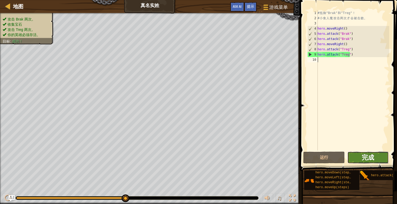
click at [361, 154] on button "完成" at bounding box center [367, 158] width 41 height 12
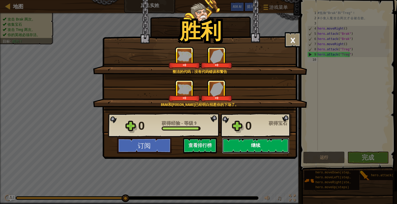
click at [270, 144] on button "继续" at bounding box center [255, 146] width 67 height 16
select select "zh-HANS"
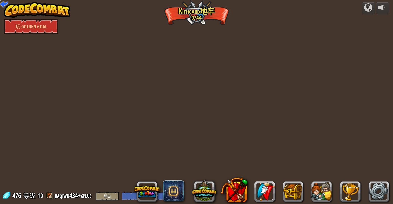
select select "zh-HANS"
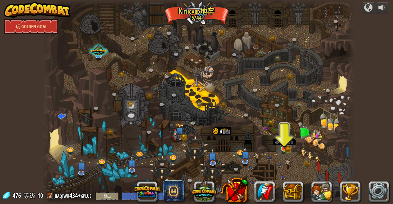
click at [282, 147] on img at bounding box center [284, 140] width 8 height 17
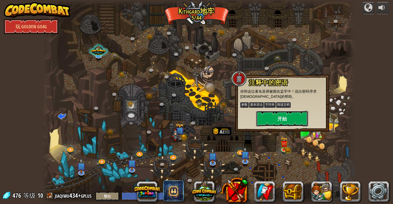
click at [281, 121] on button "开始" at bounding box center [282, 119] width 52 height 16
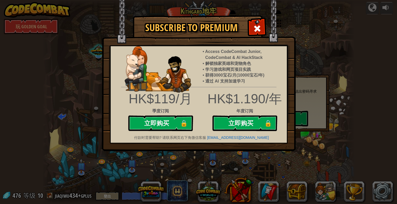
click at [328, 32] on div "Subscribe to Premium Access CodeCombat Junior, CodeCombat & AI HackStack 解锁独家英雄…" at bounding box center [198, 102] width 397 height 204
